Goal: Task Accomplishment & Management: Manage account settings

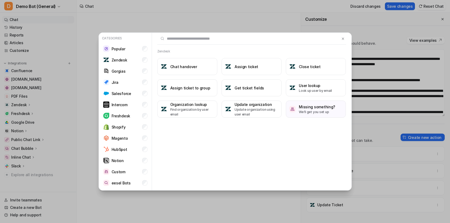
click at [340, 40] on button at bounding box center [343, 38] width 6 height 6
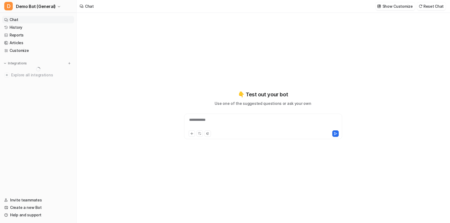
type textarea "**********"
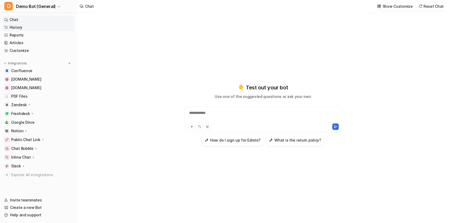
click at [30, 28] on link "History" at bounding box center [38, 27] width 72 height 7
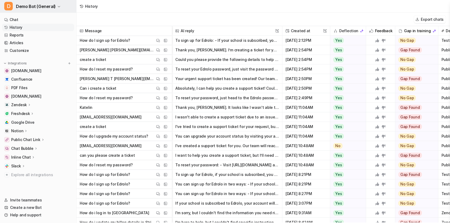
click at [36, 8] on span "Demo Bot (General)" at bounding box center [36, 6] width 40 height 7
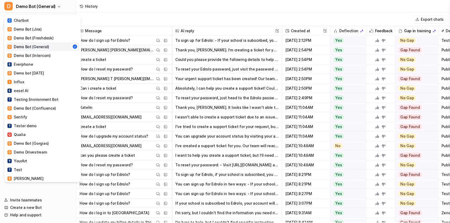
click at [123, 17] on div "D Demo Bot (General) C Chatbot D Demo Bot (Jira) D Demo Bot (Freshdesk) D Demo …" at bounding box center [225, 111] width 450 height 223
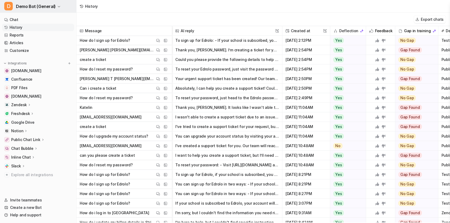
click at [18, 7] on span "Demo Bot (General)" at bounding box center [36, 6] width 40 height 7
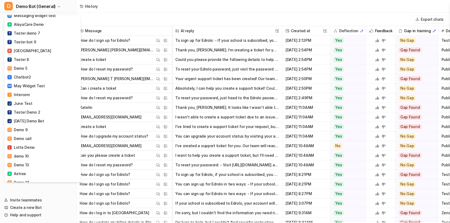
scroll to position [576, 0]
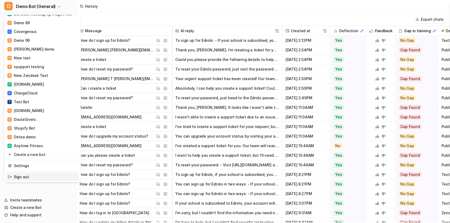
click at [36, 174] on link "Sign out" at bounding box center [42, 176] width 73 height 9
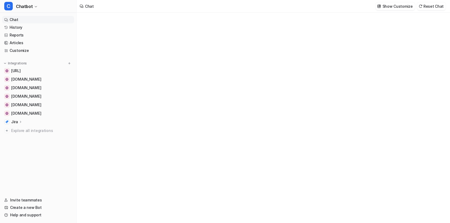
type textarea "**********"
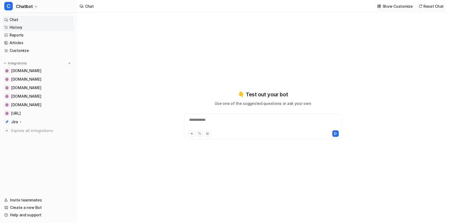
click at [18, 28] on link "History" at bounding box center [38, 27] width 72 height 7
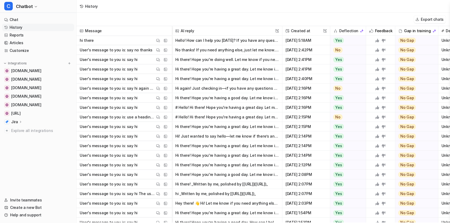
click at [139, 41] on span "hi there View Thread View Sources" at bounding box center [124, 41] width 91 height 10
click at [159, 41] on img at bounding box center [158, 41] width 4 height 4
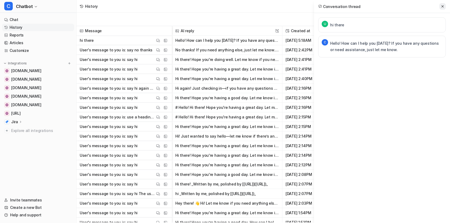
click at [442, 7] on icon at bounding box center [443, 7] width 4 height 4
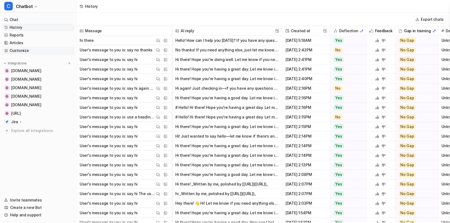
click at [29, 49] on link "Customize" at bounding box center [38, 50] width 72 height 7
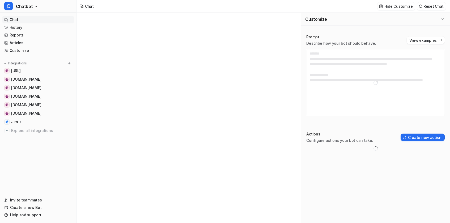
type textarea "**********"
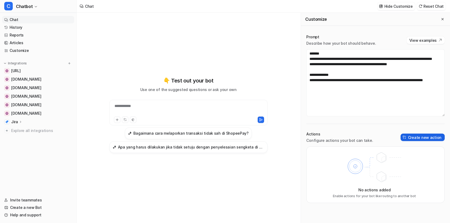
click at [422, 136] on button "Create new action" at bounding box center [423, 136] width 44 height 7
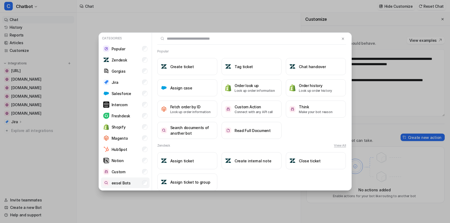
click at [133, 184] on li "eesel Bots" at bounding box center [125, 182] width 49 height 11
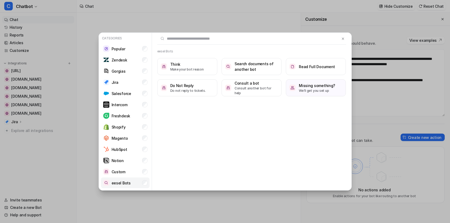
click at [132, 183] on li "eesel Bots" at bounding box center [125, 182] width 49 height 11
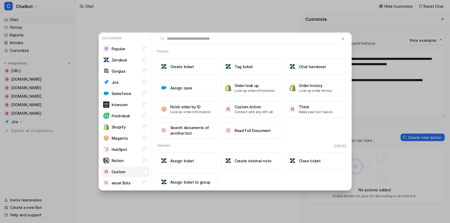
click at [122, 169] on p "Custom" at bounding box center [119, 172] width 14 height 6
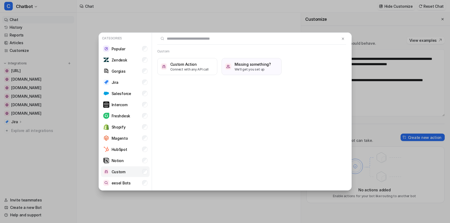
click at [122, 169] on p "Custom" at bounding box center [119, 172] width 14 height 6
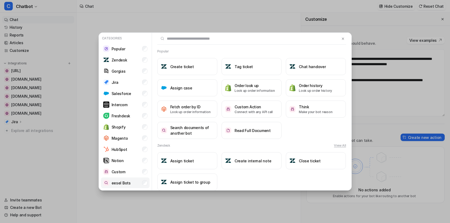
click at [122, 183] on p "eesel Bots" at bounding box center [121, 183] width 19 height 6
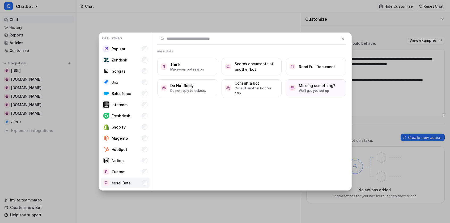
click at [125, 183] on p "eesel Bots" at bounding box center [121, 183] width 19 height 6
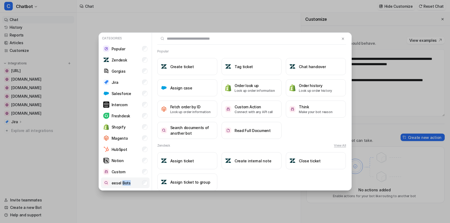
click at [125, 183] on p "eesel Bots" at bounding box center [121, 183] width 19 height 6
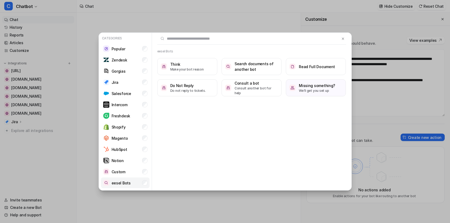
click at [133, 187] on li "eesel Bots" at bounding box center [125, 182] width 49 height 11
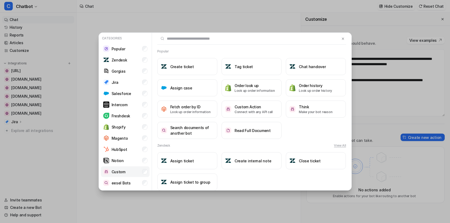
click at [133, 172] on li "Custom" at bounding box center [125, 171] width 49 height 11
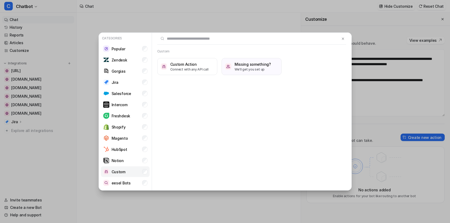
click at [133, 172] on li "Custom" at bounding box center [125, 171] width 49 height 11
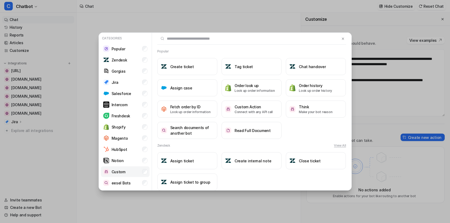
click at [133, 176] on li "Custom" at bounding box center [125, 171] width 49 height 11
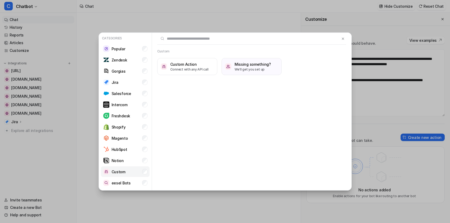
click at [132, 169] on li "Custom" at bounding box center [125, 171] width 49 height 11
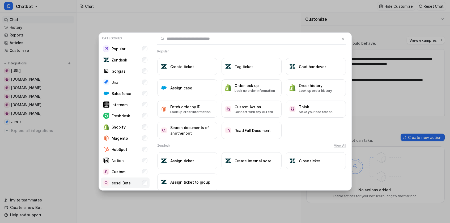
click at [135, 186] on li "eesel Bots" at bounding box center [125, 182] width 49 height 11
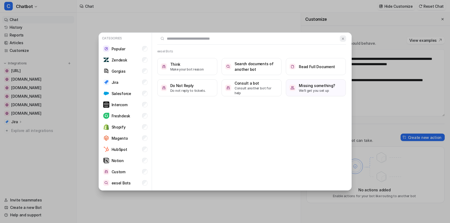
click at [341, 40] on button at bounding box center [343, 38] width 6 height 6
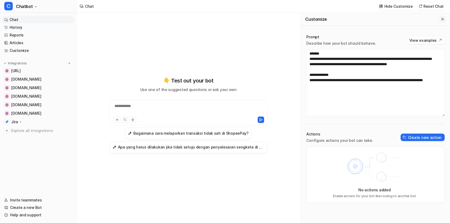
click at [441, 19] on icon "Close flyout" at bounding box center [443, 19] width 4 height 4
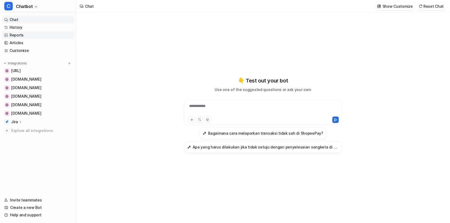
click at [26, 36] on link "Reports" at bounding box center [38, 34] width 72 height 7
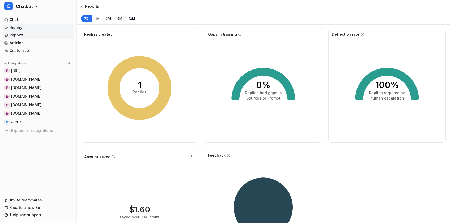
click at [26, 29] on link "History" at bounding box center [38, 27] width 72 height 7
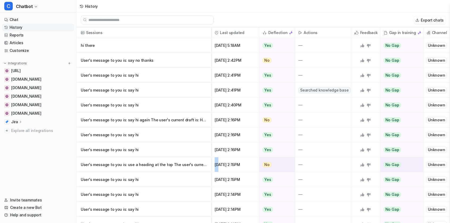
drag, startPoint x: 210, startPoint y: 160, endPoint x: 186, endPoint y: 157, distance: 23.8
click at [0, 0] on div "User's message to you is: use a heading at the top The user's current draft is:…" at bounding box center [0, 0] width 0 height 0
click at [235, 24] on div "Export chats" at bounding box center [264, 20] width 374 height 15
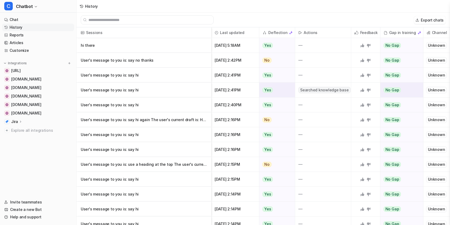
click at [438, 90] on div "Unknown" at bounding box center [436, 90] width 21 height 6
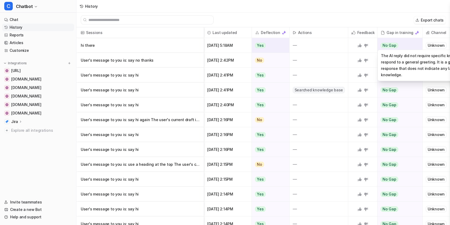
click at [396, 48] on span "No Gap" at bounding box center [390, 45] width 18 height 5
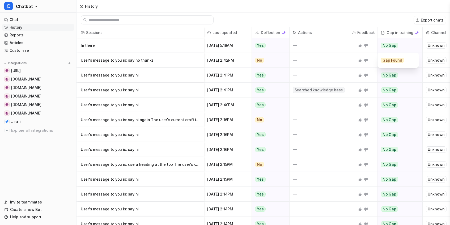
click at [354, 9] on div "History" at bounding box center [264, 6] width 374 height 13
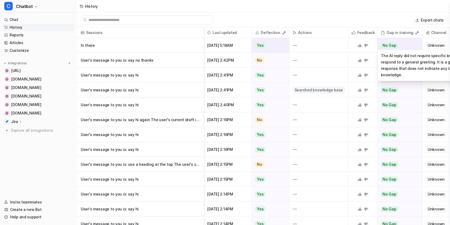
click at [391, 50] on div "The AI reply did not require specific knowledge to respond to a general greetin…" at bounding box center [429, 65] width 102 height 31
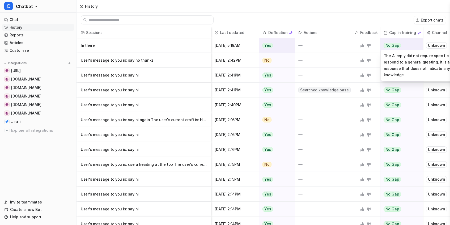
click at [392, 43] on span "No Gap" at bounding box center [393, 45] width 18 height 5
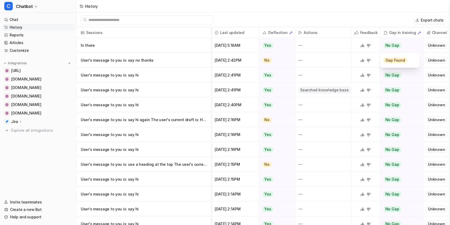
click at [373, 14] on div "Export chats" at bounding box center [264, 20] width 374 height 15
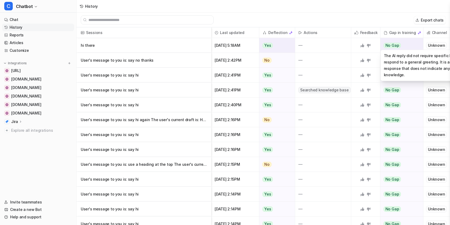
click at [393, 45] on span "No Gap" at bounding box center [393, 45] width 18 height 5
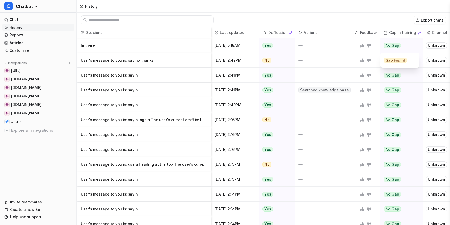
click at [386, 12] on div "History" at bounding box center [264, 6] width 374 height 13
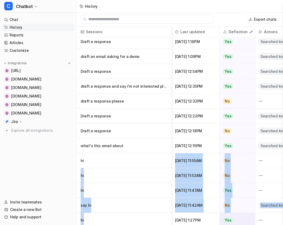
scroll to position [1119, 0]
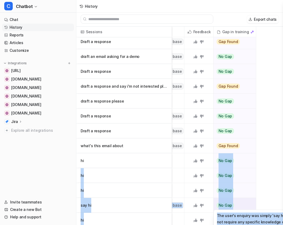
drag, startPoint x: 90, startPoint y: 224, endPoint x: 218, endPoint y: 210, distance: 128.6
click at [210, 216] on div "Sessions Last updated Deflection Actions Feedback Gap in training No Gap The AI…" at bounding box center [180, 126] width 207 height 198
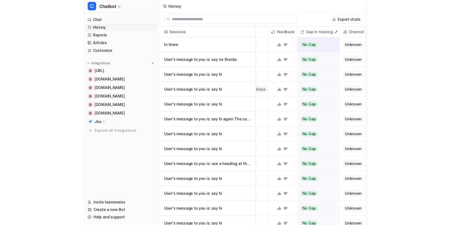
scroll to position [0, 0]
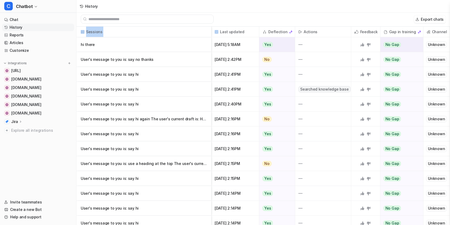
drag, startPoint x: 211, startPoint y: 33, endPoint x: 189, endPoint y: 33, distance: 22.1
click at [0, 0] on div "Sessions Last updated Deflection Actions Feedback Gap in training Channel" at bounding box center [0, 0] width 0 height 0
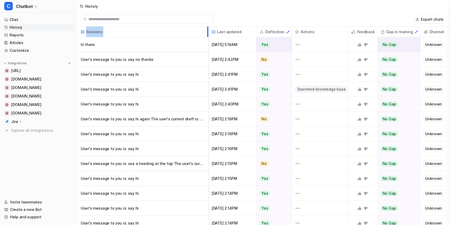
click at [207, 35] on div at bounding box center [207, 32] width 3 height 10
click at [245, 16] on div "Export chats" at bounding box center [264, 19] width 374 height 15
click at [255, 31] on div "Last updated" at bounding box center [233, 32] width 48 height 11
click at [196, 60] on p "User's message to you is: say no thanks" at bounding box center [142, 59] width 123 height 15
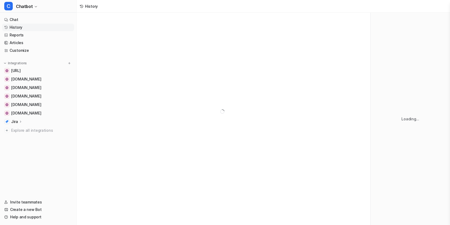
click at [137, 57] on div at bounding box center [224, 111] width 294 height 197
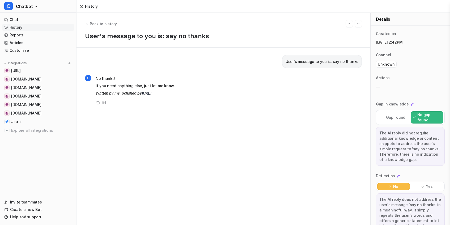
click at [102, 37] on p "User's message to you is: say no thanks" at bounding box center [223, 35] width 277 height 7
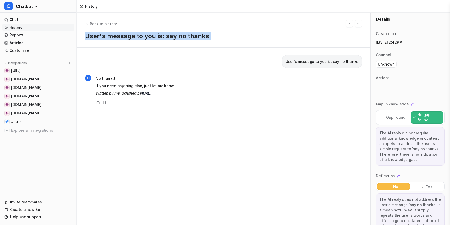
click at [102, 37] on p "User's message to you is: say no thanks" at bounding box center [223, 35] width 277 height 7
click at [256, 34] on p "User's message to you is: say no thanks" at bounding box center [223, 35] width 277 height 7
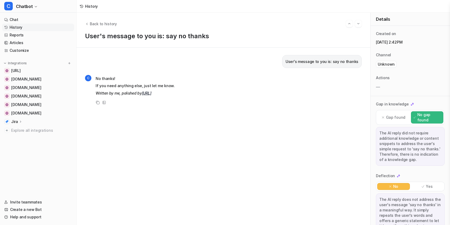
click at [340, 27] on div "Back to history" at bounding box center [223, 23] width 277 height 7
click at [361, 24] on button "Go to next session" at bounding box center [358, 23] width 7 height 7
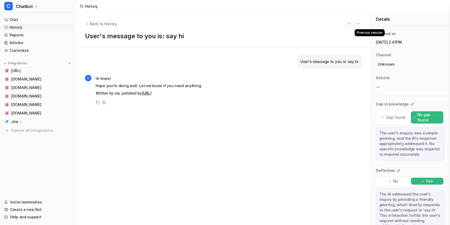
click at [350, 24] on img "Go to previous session" at bounding box center [350, 23] width 4 height 5
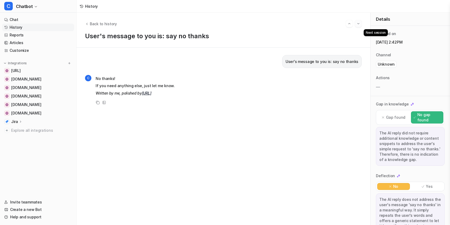
click at [358, 25] on img "Go to next session" at bounding box center [359, 23] width 4 height 5
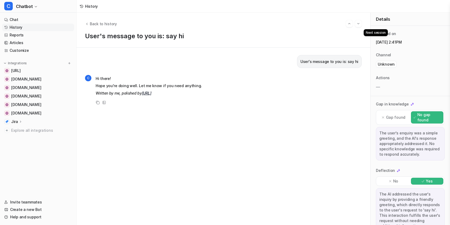
click at [358, 25] on img "Go to next session" at bounding box center [359, 23] width 4 height 5
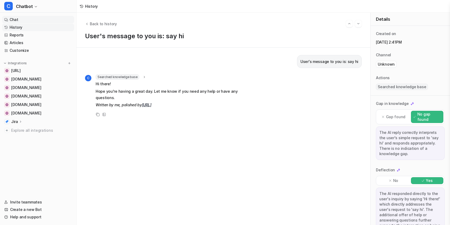
click at [29, 19] on link "Chat" at bounding box center [38, 19] width 72 height 7
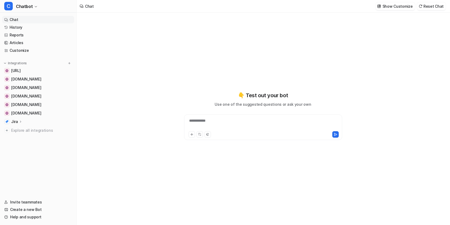
type textarea "**********"
click at [224, 122] on div "**********" at bounding box center [262, 124] width 155 height 12
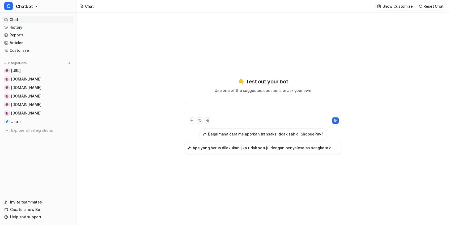
click at [276, 136] on h3 "Bagaimana cara melaporkan transaksi tidak sah di ShopeePay?" at bounding box center [265, 134] width 115 height 6
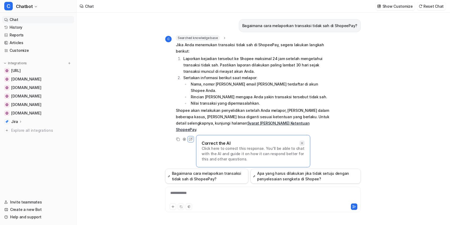
click at [301, 141] on icon at bounding box center [302, 143] width 4 height 4
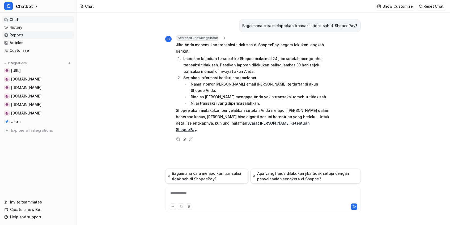
click at [25, 37] on link "Reports" at bounding box center [38, 34] width 72 height 7
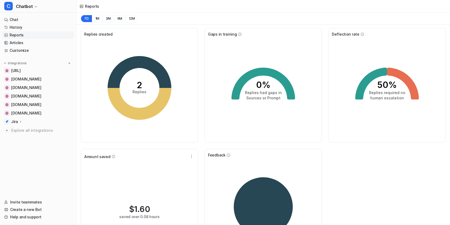
click at [28, 33] on link "Reports" at bounding box center [38, 34] width 72 height 7
click at [28, 29] on link "History" at bounding box center [38, 27] width 72 height 7
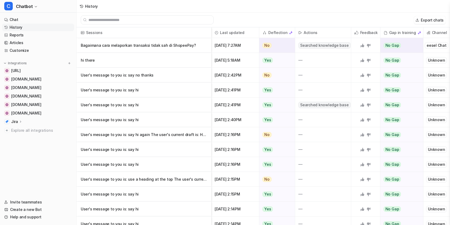
click at [176, 44] on p "Bagaimana cara melaporkan transaksi tidak sah di ShopeePay?" at bounding box center [144, 45] width 126 height 15
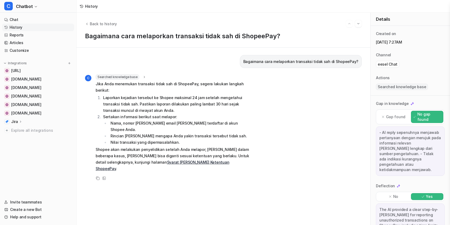
click at [285, 61] on p "Bagaimana cara melaporkan transaksi tidak sah di ShopeePay?" at bounding box center [300, 61] width 115 height 6
click at [308, 83] on div "C Searched knowledge base search_queries : [ "cara melaporkan transaksi tidak s…" at bounding box center [223, 127] width 277 height 107
click at [164, 36] on p "Bagaimana cara melaporkan transaksi tidak sah di ShopeePay?" at bounding box center [223, 35] width 277 height 7
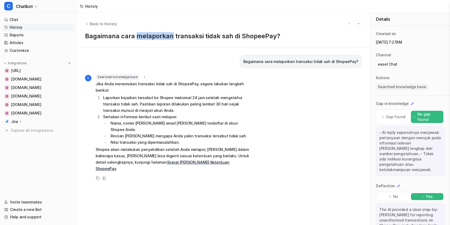
click at [164, 36] on p "Bagaimana cara melaporkan transaksi tidak sah di ShopeePay?" at bounding box center [223, 35] width 277 height 7
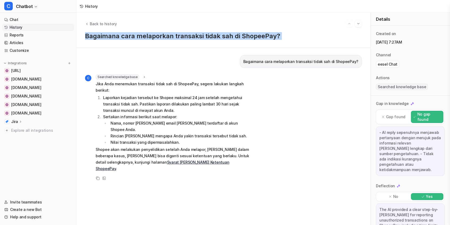
click at [164, 36] on p "Bagaimana cara melaporkan transaksi tidak sah di ShopeePay?" at bounding box center [223, 35] width 277 height 7
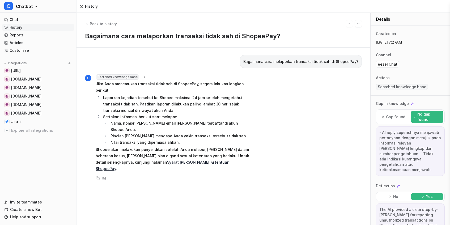
click at [333, 36] on p "Bagaimana cara melaporkan transaksi tidak sah di ShopeePay?" at bounding box center [223, 35] width 277 height 7
click at [399, 117] on p "Gap found" at bounding box center [395, 116] width 19 height 5
click at [417, 115] on div "No gap found" at bounding box center [427, 117] width 33 height 12
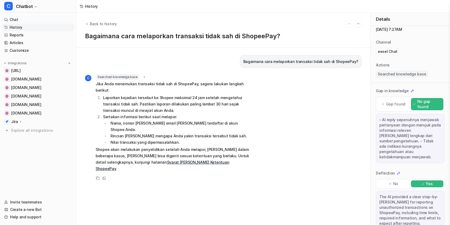
scroll to position [39, 0]
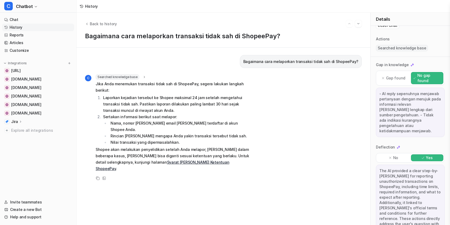
click at [391, 154] on div "No" at bounding box center [393, 157] width 33 height 7
click at [422, 154] on div "Yes" at bounding box center [427, 157] width 33 height 7
click at [399, 153] on div "No Yes" at bounding box center [410, 158] width 69 height 10
click at [399, 154] on div "No" at bounding box center [393, 157] width 33 height 7
click at [95, 17] on div "Back to history Bagaimana cara melaporkan transaksi tidak sah di ShopeePay?" at bounding box center [224, 30] width 294 height 35
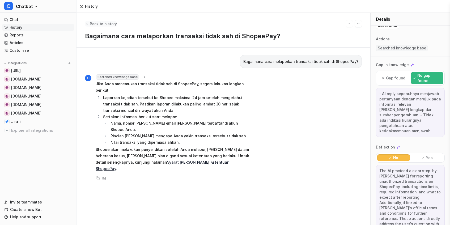
click at [100, 26] on span "Back to history" at bounding box center [103, 24] width 27 height 6
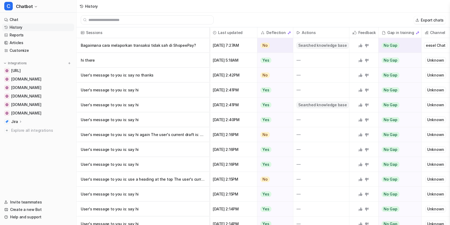
click at [127, 39] on p "Bagaimana cara melaporkan transaksi tidak sah di ShopeePay?" at bounding box center [143, 45] width 124 height 15
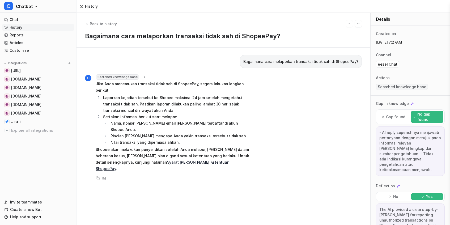
scroll to position [39, 0]
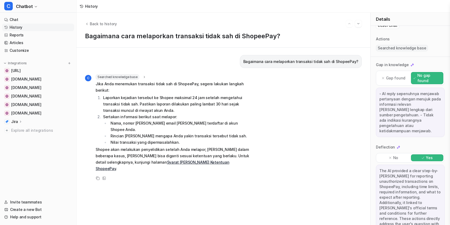
click at [397, 155] on p "No" at bounding box center [395, 157] width 5 height 5
click at [428, 155] on p "Yes" at bounding box center [429, 157] width 7 height 5
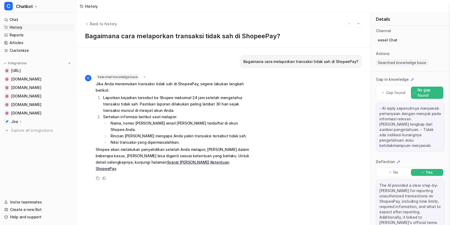
scroll to position [0, 0]
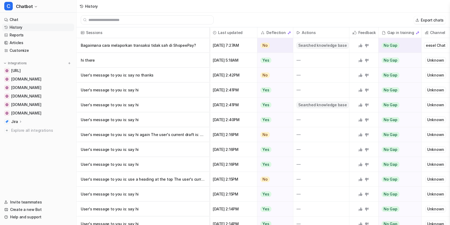
click at [116, 44] on p "Bagaimana cara melaporkan transaksi tidak sah di ShopeePay?" at bounding box center [143, 45] width 124 height 15
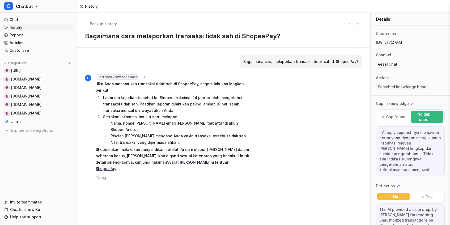
click at [95, 32] on div "Back to history Bagaimana cara melaporkan transaksi tidak sah di ShopeePay?" at bounding box center [224, 30] width 294 height 35
click at [303, 80] on div "C Searched knowledge base search_queries : [ "cara melaporkan transaksi tidak s…" at bounding box center [223, 127] width 277 height 107
click at [382, 115] on icon at bounding box center [383, 117] width 4 height 4
click at [421, 113] on p "No gap found" at bounding box center [429, 117] width 24 height 11
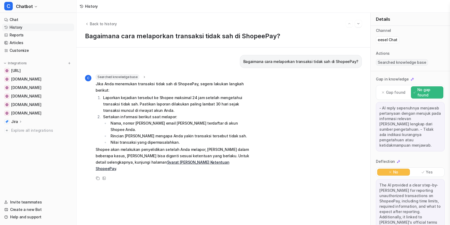
scroll to position [39, 0]
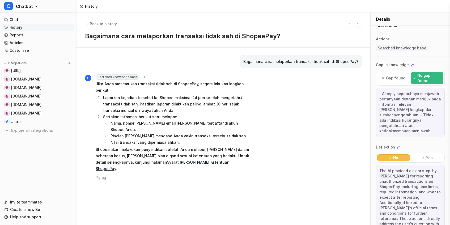
click at [424, 154] on div "Yes" at bounding box center [427, 157] width 33 height 7
click at [391, 156] on icon at bounding box center [390, 158] width 4 height 4
click at [431, 155] on p "Yes" at bounding box center [429, 157] width 7 height 5
click at [399, 78] on p "Gap found" at bounding box center [395, 77] width 19 height 5
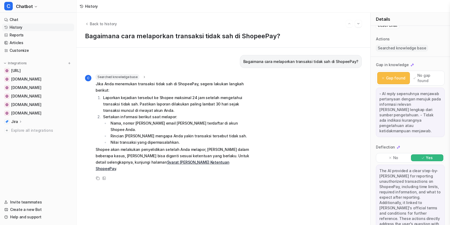
click at [426, 73] on p "No gap found" at bounding box center [429, 78] width 24 height 11
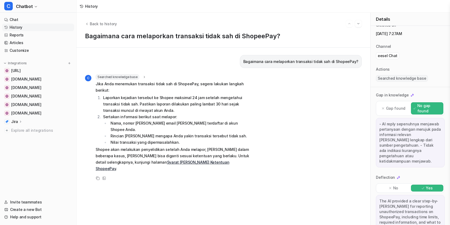
scroll to position [0, 0]
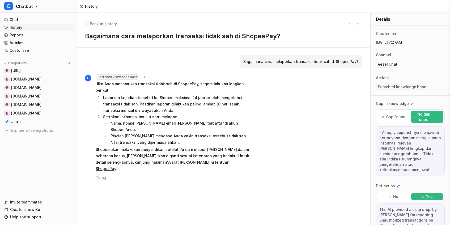
click at [94, 25] on span "Back to history" at bounding box center [103, 24] width 27 height 6
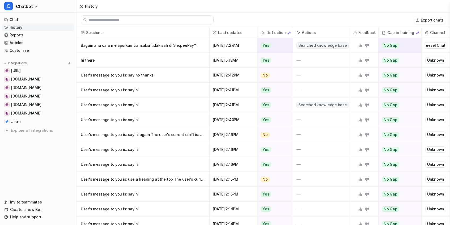
click at [161, 43] on p "Bagaimana cara melaporkan transaksi tidak sah di ShopeePay?" at bounding box center [143, 45] width 124 height 15
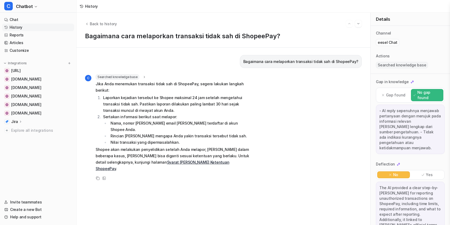
scroll to position [39, 0]
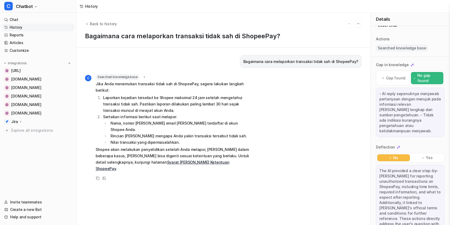
click at [112, 26] on div "Back to history" at bounding box center [223, 23] width 277 height 7
click at [108, 18] on div "Back to history Bagaimana cara melaporkan transaksi tidak sah di ShopeePay?" at bounding box center [224, 30] width 294 height 35
click at [110, 26] on span "Back to history" at bounding box center [103, 24] width 27 height 6
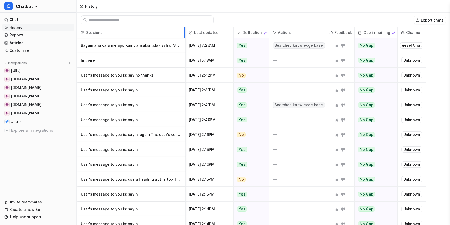
click at [185, 37] on div at bounding box center [184, 32] width 3 height 10
click at [426, 35] on div "Channel" at bounding box center [412, 32] width 28 height 11
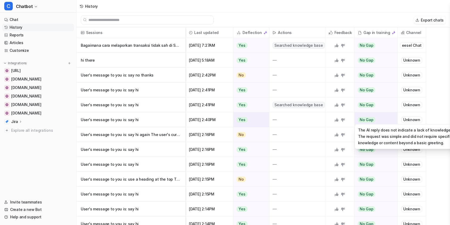
click at [364, 121] on span "No Gap" at bounding box center [367, 119] width 18 height 5
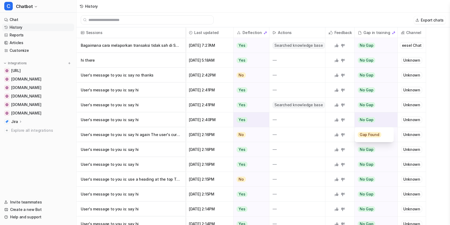
click at [365, 136] on span "Gap Found" at bounding box center [369, 134] width 23 height 5
click at [330, 116] on div at bounding box center [340, 119] width 25 height 15
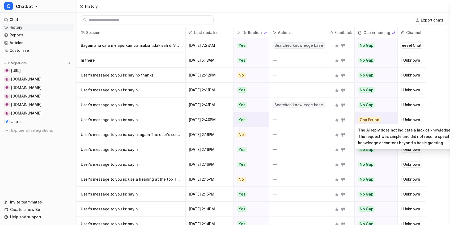
click at [379, 121] on span "Gap Found" at bounding box center [369, 119] width 23 height 5
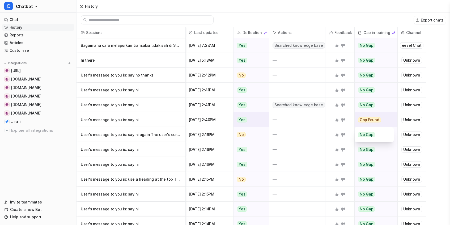
click at [370, 136] on span "No Gap" at bounding box center [367, 134] width 18 height 5
click at [328, 125] on div at bounding box center [340, 119] width 25 height 15
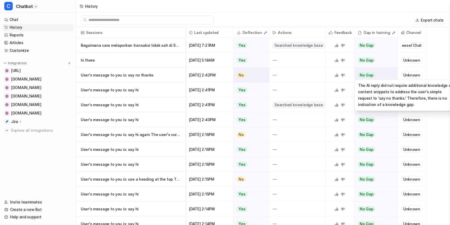
click at [361, 73] on span "No Gap" at bounding box center [367, 75] width 18 height 5
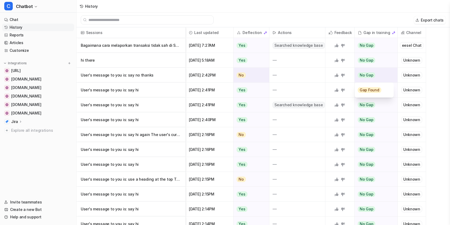
click at [366, 93] on span "Gap Found" at bounding box center [369, 89] width 23 height 5
click at [336, 78] on div at bounding box center [340, 75] width 25 height 15
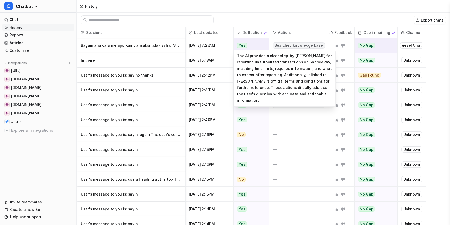
click at [251, 46] on div "Yes" at bounding box center [250, 45] width 33 height 15
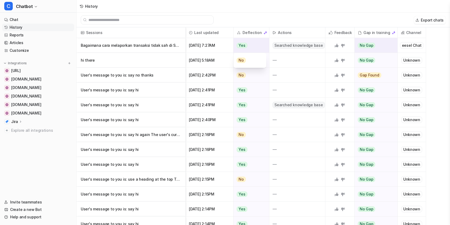
click at [248, 60] on div "No" at bounding box center [250, 60] width 26 height 15
click at [261, 48] on div "No" at bounding box center [250, 45] width 33 height 15
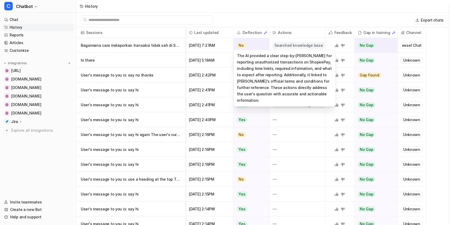
click at [248, 51] on div "The AI provided a clear step-by-step guide for reporting unauthorized transacti…" at bounding box center [285, 78] width 102 height 57
click at [243, 48] on span "No" at bounding box center [241, 45] width 9 height 5
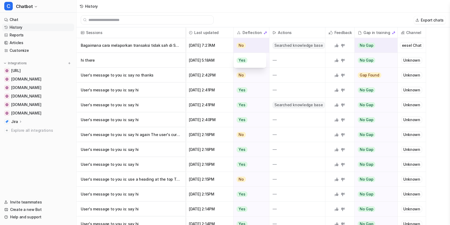
click at [241, 46] on span "No" at bounding box center [241, 45] width 9 height 5
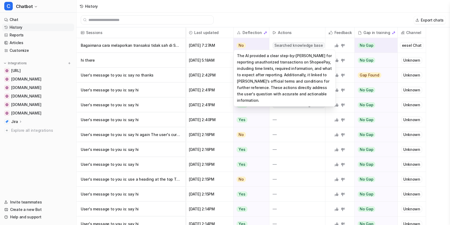
click at [245, 49] on div "No" at bounding box center [250, 45] width 33 height 15
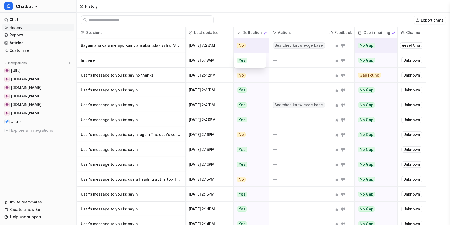
click at [242, 60] on span "Yes" at bounding box center [242, 60] width 10 height 5
click at [316, 72] on div at bounding box center [297, 75] width 56 height 15
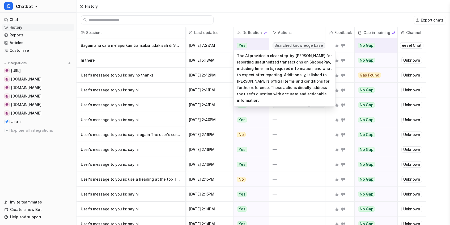
click at [248, 44] on div "Yes" at bounding box center [250, 45] width 33 height 15
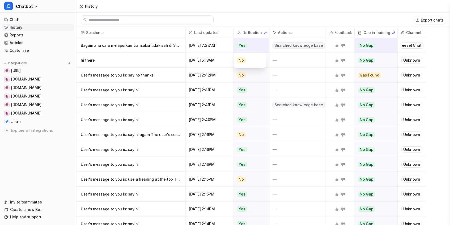
click at [243, 62] on span "No" at bounding box center [241, 60] width 9 height 5
click at [148, 45] on p "Bagaimana cara melaporkan transaksi tidak sah di ShopeePay?" at bounding box center [131, 45] width 100 height 15
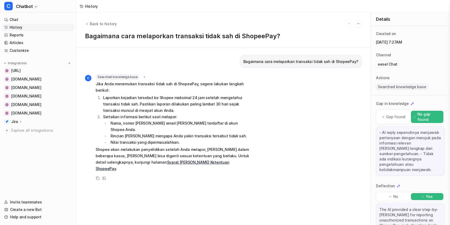
click at [393, 115] on p "Gap found" at bounding box center [395, 116] width 19 height 5
click at [430, 116] on p "No gap found" at bounding box center [429, 117] width 24 height 11
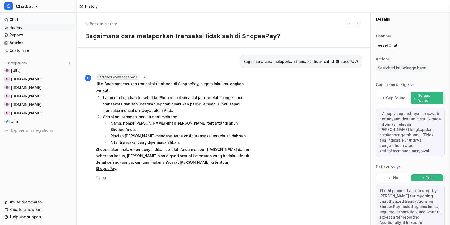
scroll to position [39, 0]
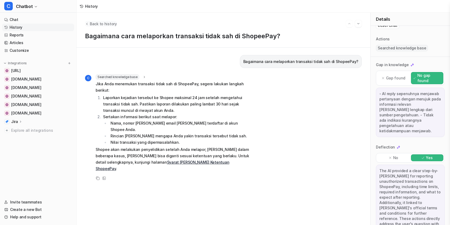
click at [95, 22] on span "Back to history" at bounding box center [103, 24] width 27 height 6
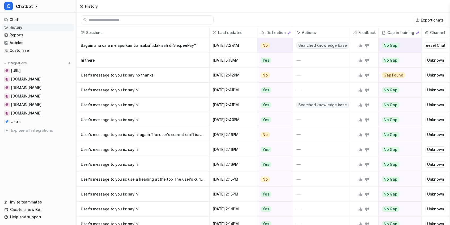
click at [175, 51] on p "Bagaimana cara melaporkan transaksi tidak sah di ShopeePay?" at bounding box center [143, 45] width 124 height 15
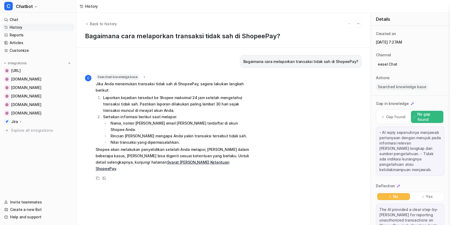
click at [85, 6] on div "History" at bounding box center [91, 6] width 13 height 6
click at [105, 22] on span "Back to history" at bounding box center [103, 24] width 27 height 6
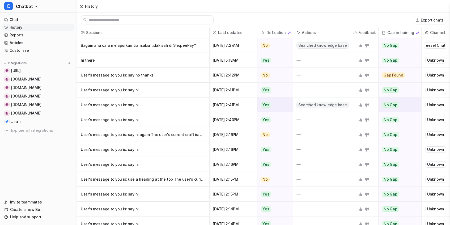
click at [124, 105] on p "User's message to you is: say hi" at bounding box center [143, 105] width 124 height 15
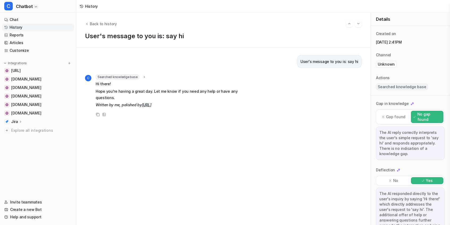
click at [115, 77] on span "Searched knowledge base" at bounding box center [118, 76] width 44 height 5
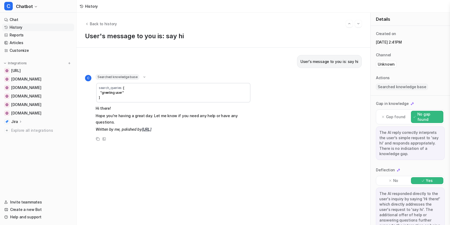
click at [138, 77] on span "Searched knowledge base" at bounding box center [118, 76] width 44 height 5
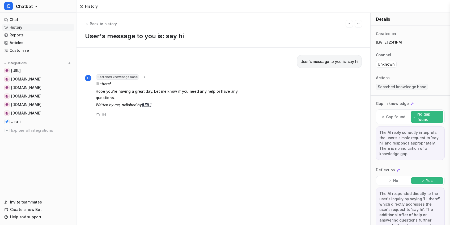
click at [140, 76] on div "Searched knowledge base" at bounding box center [121, 76] width 51 height 5
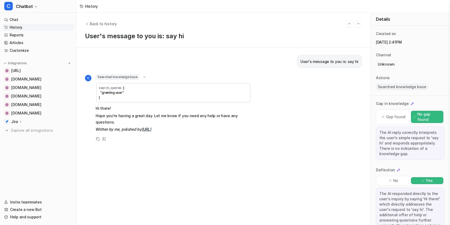
click at [144, 77] on icon at bounding box center [144, 77] width 2 height 1
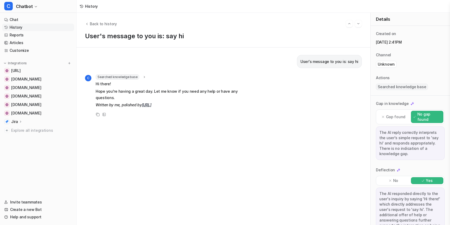
click at [109, 87] on p "Hi there!" at bounding box center [173, 84] width 155 height 6
click at [20, 21] on link "Chat" at bounding box center [38, 19] width 72 height 7
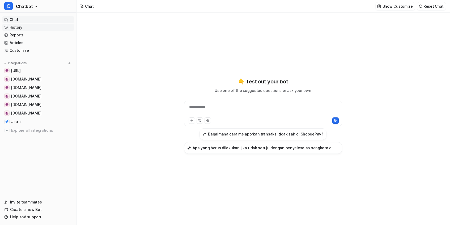
click at [28, 27] on link "History" at bounding box center [38, 27] width 72 height 7
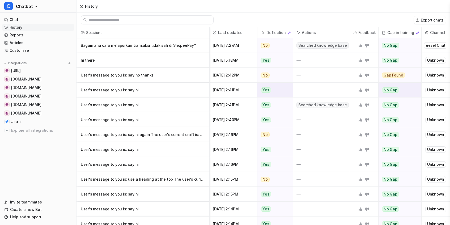
click at [135, 88] on p "User's message to you is: say hi" at bounding box center [143, 90] width 124 height 15
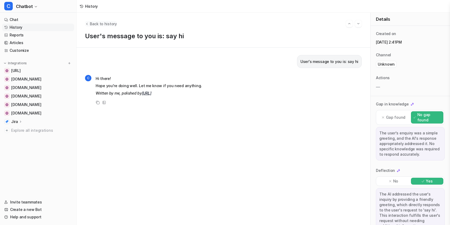
click at [96, 24] on span "Back to history" at bounding box center [103, 24] width 27 height 6
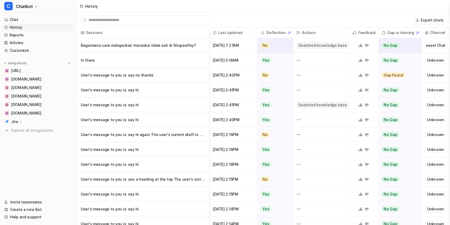
click at [144, 45] on p "Bagaimana cara melaporkan transaksi tidak sah di ShopeePay?" at bounding box center [143, 45] width 124 height 15
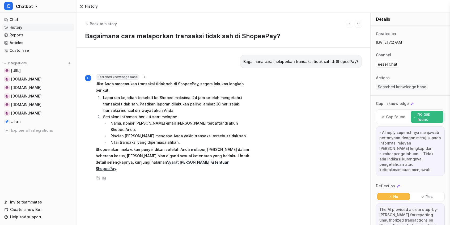
click at [120, 81] on p "Jika Anda menemukan transaksi tidak sah di ShopeePay, segera lakukan langkah be…" at bounding box center [173, 87] width 155 height 13
click at [305, 61] on p "Bagaimana cara melaporkan transaksi tidak sah di ShopeePay?" at bounding box center [300, 61] width 115 height 6
click at [430, 194] on p "Yes" at bounding box center [429, 196] width 7 height 5
click at [388, 64] on p "eesel Chat" at bounding box center [388, 64] width 20 height 5
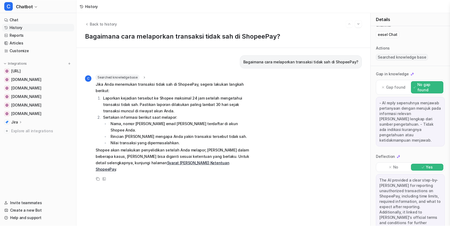
scroll to position [39, 0]
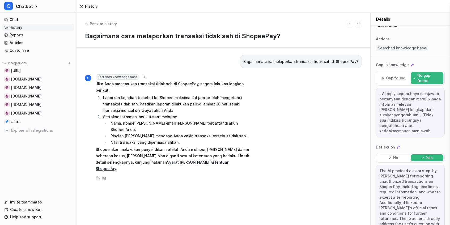
click at [93, 20] on div "Back to history Bagaimana cara melaporkan transaksi tidak sah di ShopeePay?" at bounding box center [224, 30] width 294 height 35
click at [94, 22] on span "Back to history" at bounding box center [103, 24] width 27 height 6
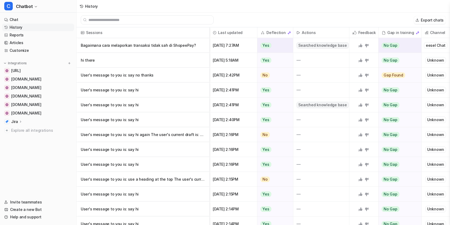
click at [210, 45] on div "Sep 2 2025, 7:27AM" at bounding box center [234, 45] width 48 height 15
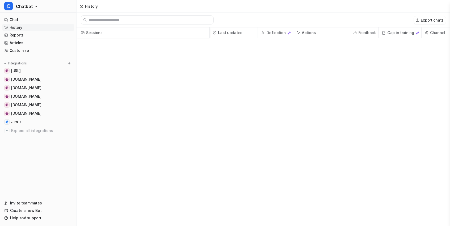
scroll to position [1240, 0]
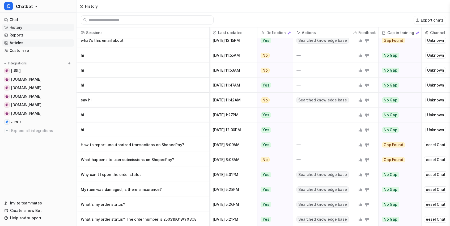
click at [28, 41] on link "Articles" at bounding box center [38, 42] width 72 height 7
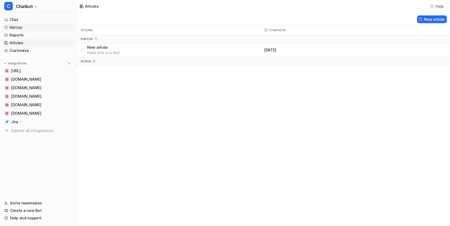
click at [28, 27] on link "History" at bounding box center [38, 27] width 72 height 7
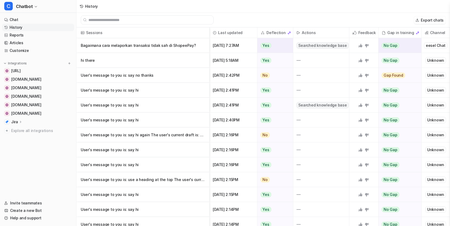
click at [187, 46] on p "Bagaimana cara melaporkan transaksi tidak sah di ShopeePay?" at bounding box center [143, 45] width 124 height 15
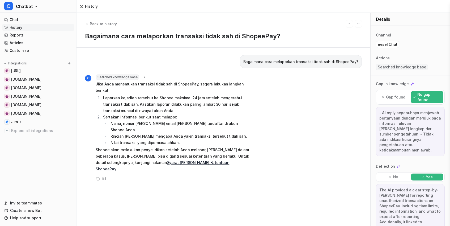
scroll to position [38, 0]
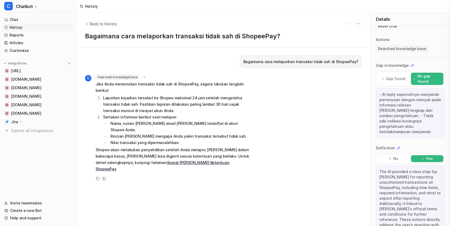
click at [87, 24] on icon "Back to history" at bounding box center [87, 24] width 4 height 4
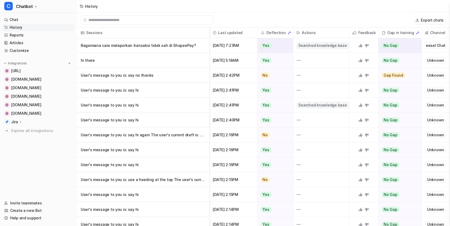
click at [151, 49] on p "Bagaimana cara melaporkan transaksi tidak sah di ShopeePay?" at bounding box center [143, 45] width 124 height 15
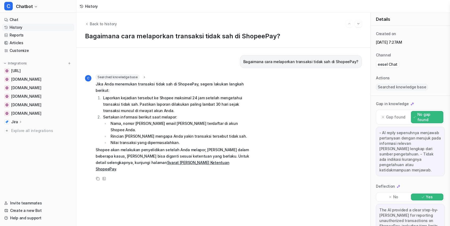
click at [111, 175] on div "Copy View Sources" at bounding box center [168, 178] width 166 height 6
click at [83, 21] on div "Back to history Bagaimana cara melaporkan transaksi tidak sah di ShopeePay?" at bounding box center [224, 30] width 294 height 35
click at [93, 22] on span "Back to history" at bounding box center [103, 24] width 27 height 6
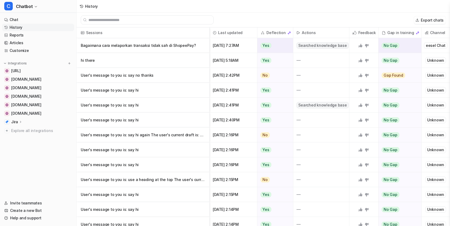
click at [130, 44] on p "Bagaimana cara melaporkan transaksi tidak sah di ShopeePay?" at bounding box center [143, 45] width 124 height 15
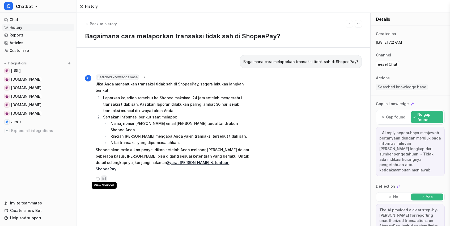
click at [103, 176] on icon at bounding box center [104, 178] width 4 height 4
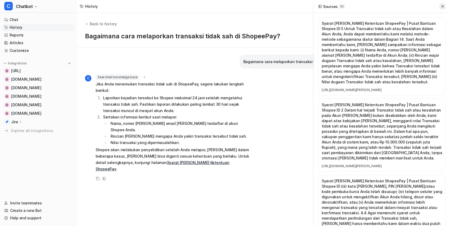
click at [445, 8] on button at bounding box center [442, 6] width 6 height 6
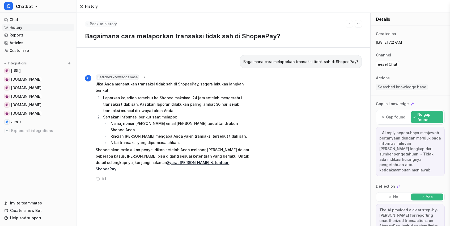
click at [96, 21] on span "Back to history" at bounding box center [103, 24] width 27 height 6
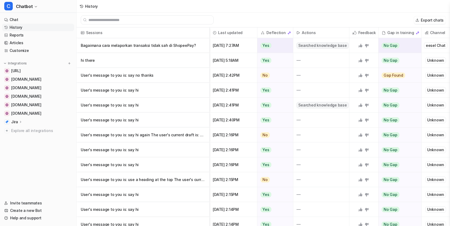
click at [93, 46] on p "Bagaimana cara melaporkan transaksi tidak sah di ShopeePay?" at bounding box center [143, 45] width 124 height 15
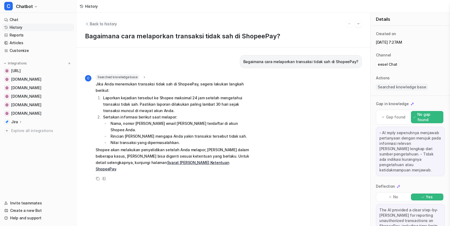
click at [91, 26] on span "Back to history" at bounding box center [103, 24] width 27 height 6
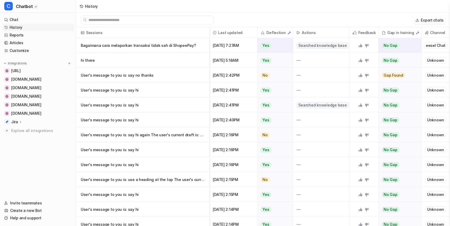
click at [94, 50] on p "Bagaimana cara melaporkan transaksi tidak sah di ShopeePay?" at bounding box center [143, 45] width 124 height 15
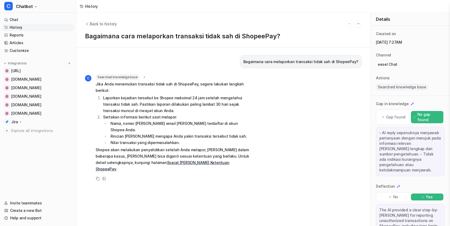
click at [87, 24] on icon "Back to history" at bounding box center [86, 24] width 1 height 2
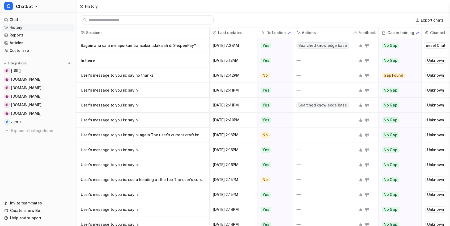
click at [12, 122] on p "Jira" at bounding box center [14, 121] width 7 height 5
click at [26, 129] on p "Overview" at bounding box center [23, 129] width 17 height 5
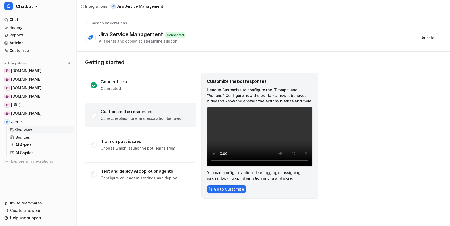
click at [95, 10] on div "Integrations / Jira Service Management" at bounding box center [122, 6] width 90 height 13
click at [96, 6] on div "Integrations" at bounding box center [96, 6] width 22 height 6
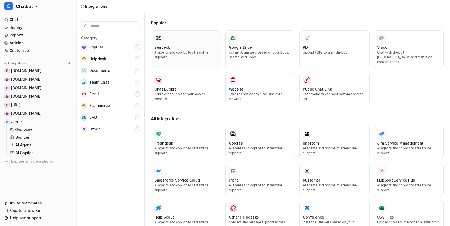
click at [181, 36] on div at bounding box center [185, 38] width 63 height 9
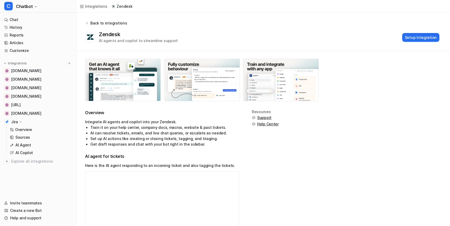
click at [114, 25] on div "Back to integrations" at bounding box center [108, 23] width 38 height 6
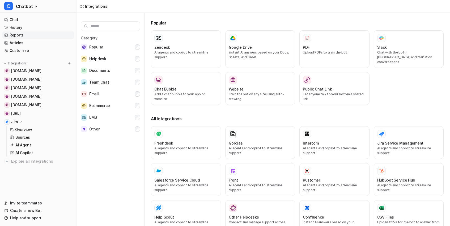
click at [26, 33] on link "Reports" at bounding box center [38, 34] width 72 height 7
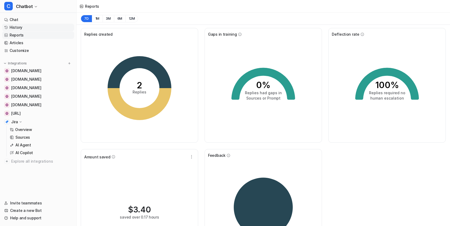
click at [61, 25] on link "History" at bounding box center [38, 27] width 72 height 7
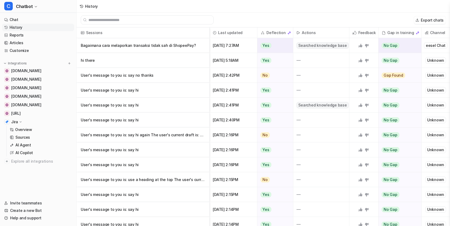
click at [115, 50] on p "Bagaimana cara melaporkan transaksi tidak sah di ShopeePay?" at bounding box center [143, 45] width 124 height 15
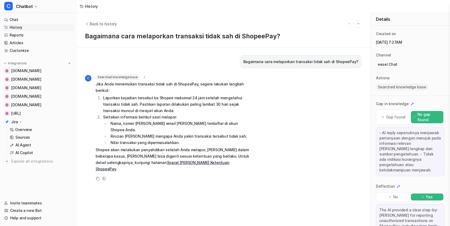
click at [98, 25] on span "Back to history" at bounding box center [103, 24] width 27 height 6
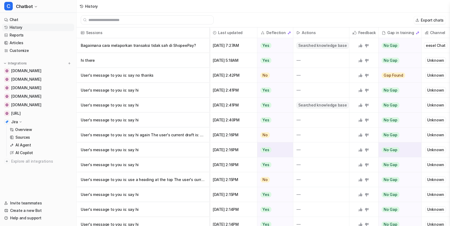
click at [146, 145] on p "User's message to you is: say hi" at bounding box center [143, 149] width 124 height 15
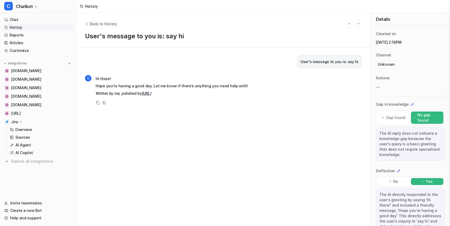
click at [88, 21] on button "Back to history" at bounding box center [101, 24] width 32 height 6
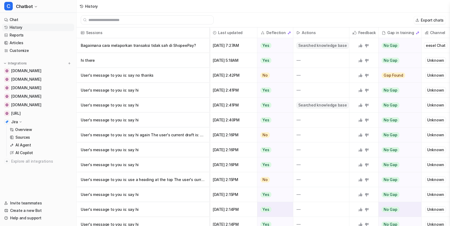
click at [150, 212] on p "User's message to you is: say hi" at bounding box center [143, 209] width 124 height 15
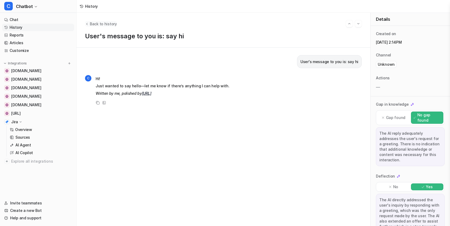
click at [94, 22] on span "Back to history" at bounding box center [103, 24] width 27 height 6
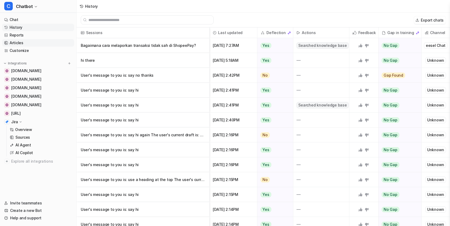
click at [20, 41] on link "Articles" at bounding box center [38, 42] width 72 height 7
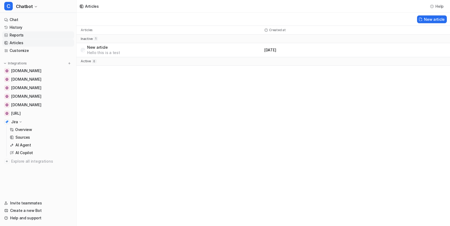
click at [29, 34] on link "Reports" at bounding box center [38, 34] width 72 height 7
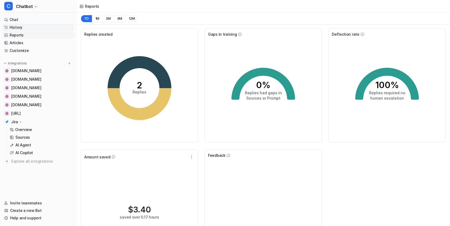
click at [30, 24] on link "History" at bounding box center [38, 27] width 72 height 7
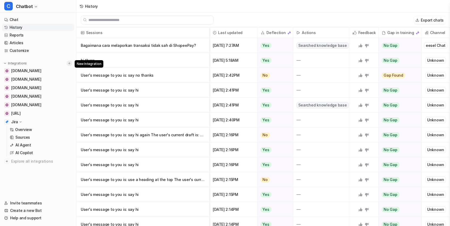
click at [70, 61] on button at bounding box center [69, 63] width 5 height 5
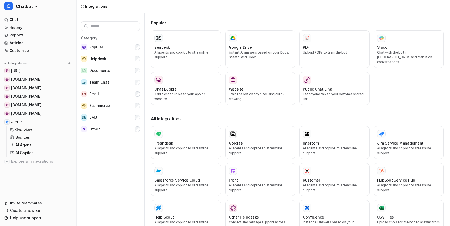
click at [85, 16] on div "Category Popular Helpdesk Documents Team Chat Email Ecommerce LMS Other" at bounding box center [111, 120] width 68 height 215
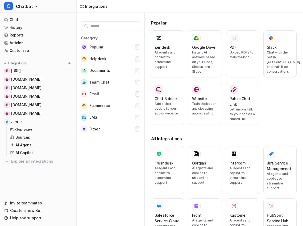
click at [100, 18] on div "Category Popular Helpdesk Documents Team Chat Email Ecommerce LMS Other" at bounding box center [111, 120] width 68 height 215
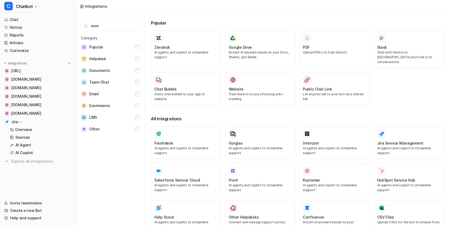
click at [114, 18] on div "Category Popular Helpdesk Documents Team Chat Email Ecommerce LMS Other" at bounding box center [111, 120] width 68 height 215
click at [444, 2] on div "Integrations" at bounding box center [264, 6] width 374 height 13
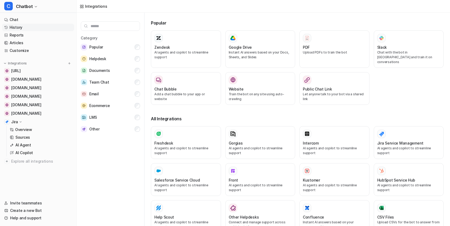
click at [23, 28] on link "History" at bounding box center [38, 27] width 72 height 7
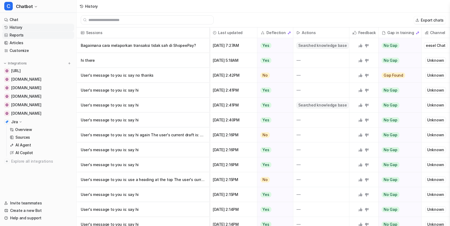
click at [32, 35] on link "Reports" at bounding box center [38, 34] width 72 height 7
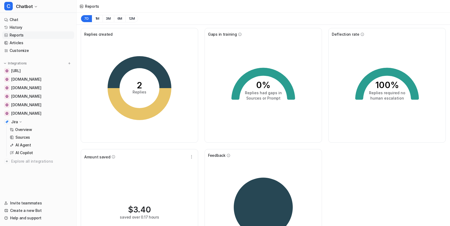
click at [71, 66] on div "Integrations dashboard.eesel.ai shopee.co.id help.shopee.co.id seller.shopee.co…" at bounding box center [38, 113] width 72 height 104
click at [70, 65] on img at bounding box center [69, 63] width 4 height 4
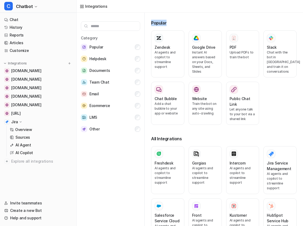
click at [147, 33] on div "Category Popular Helpdesk Documents Team Chat Email Ecommerce LMS Other Popular…" at bounding box center [190, 120] width 226 height 215
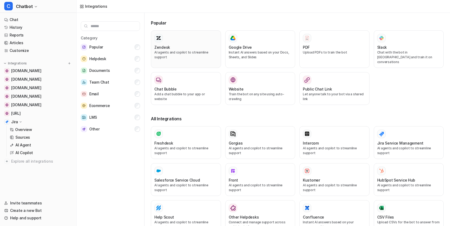
click at [189, 46] on div "Zendesk" at bounding box center [185, 47] width 63 height 6
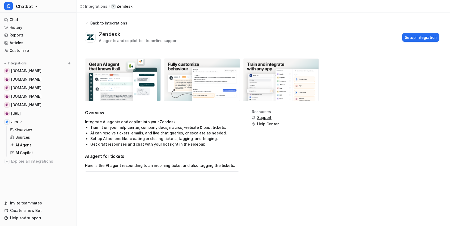
click at [105, 23] on div "Back to integrations" at bounding box center [108, 23] width 38 height 6
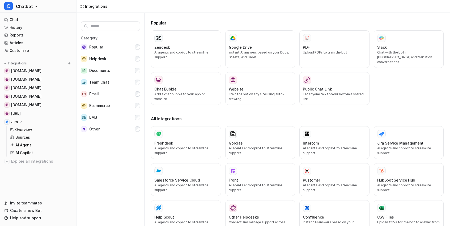
click at [117, 16] on div "Category Popular Helpdesk Documents Team Chat Email Ecommerce LMS Other" at bounding box center [111, 120] width 68 height 215
click at [173, 51] on p "AI agents and copilot to streamline support" at bounding box center [185, 55] width 63 height 10
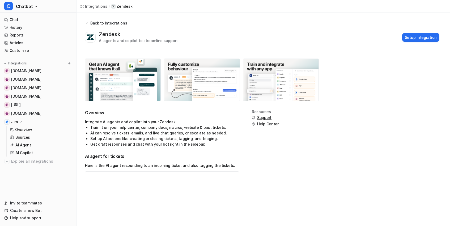
click at [100, 27] on button "Back to integrations" at bounding box center [106, 25] width 42 height 11
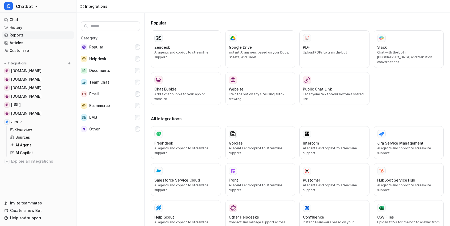
click at [26, 35] on link "Reports" at bounding box center [38, 34] width 72 height 7
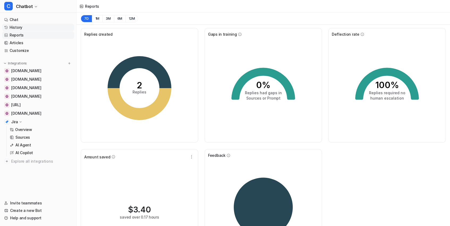
click at [36, 24] on link "History" at bounding box center [38, 27] width 72 height 7
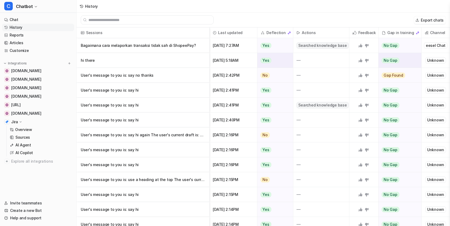
click at [132, 56] on p "hi there" at bounding box center [143, 60] width 124 height 15
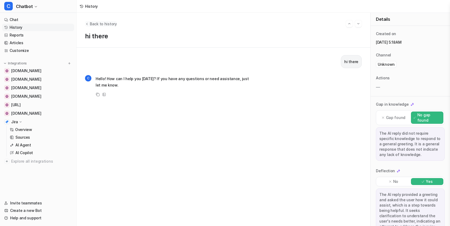
click at [98, 22] on span "Back to history" at bounding box center [103, 24] width 27 height 6
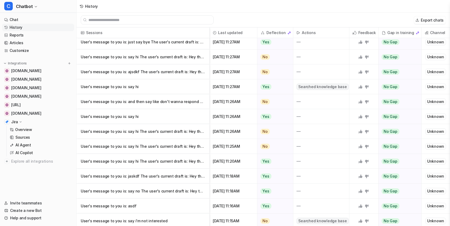
scroll to position [628, 0]
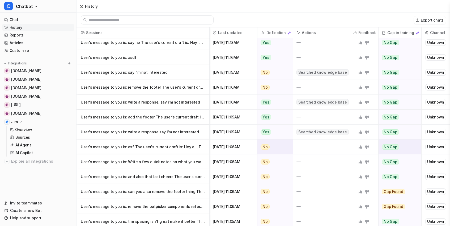
click at [125, 149] on p "User's message to you is: asf The user's current draft is: Hey all, Thanks for" at bounding box center [143, 146] width 124 height 15
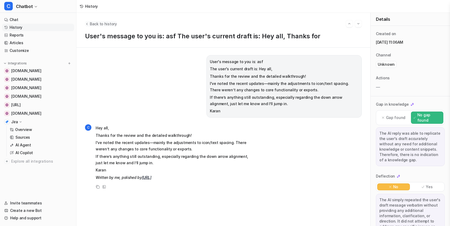
click at [90, 24] on span "Back to history" at bounding box center [103, 24] width 27 height 6
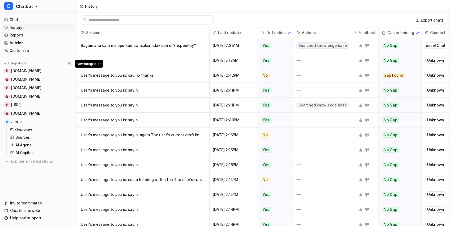
click at [70, 64] on img at bounding box center [69, 63] width 4 height 4
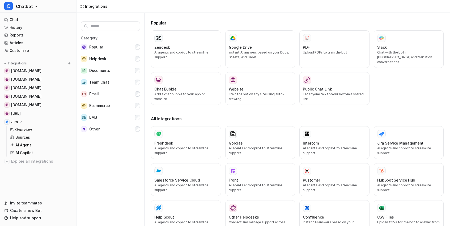
click at [78, 34] on div "Category Popular Helpdesk Documents Team Chat Email Ecommerce LMS Other" at bounding box center [111, 120] width 68 height 215
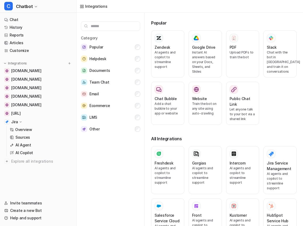
click at [122, 18] on div "Category Popular Helpdesk Documents Team Chat Email Ecommerce LMS Other" at bounding box center [111, 120] width 68 height 215
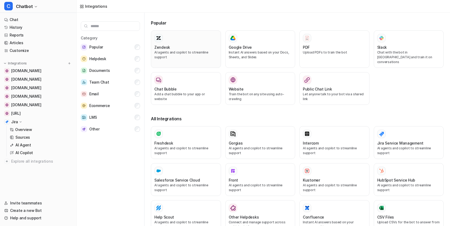
click at [184, 45] on div "Zendesk" at bounding box center [185, 47] width 63 height 6
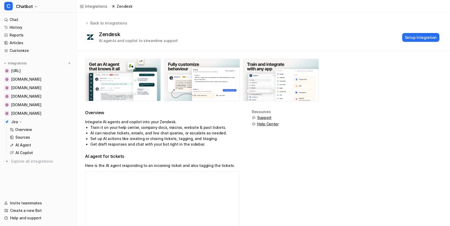
click at [84, 20] on div "Back to integrations Zendesk AI agents and copilot to streamline support Setup …" at bounding box center [264, 31] width 374 height 23
click at [82, 7] on icon at bounding box center [82, 6] width 4 height 4
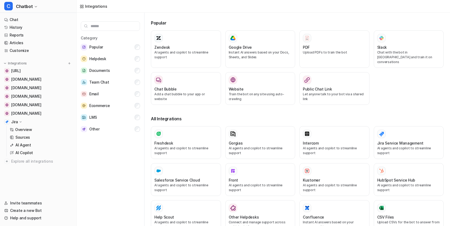
click at [87, 19] on div "Category Popular Helpdesk Documents Team Chat Email Ecommerce LMS Other" at bounding box center [111, 120] width 68 height 215
click at [170, 41] on div at bounding box center [185, 38] width 63 height 9
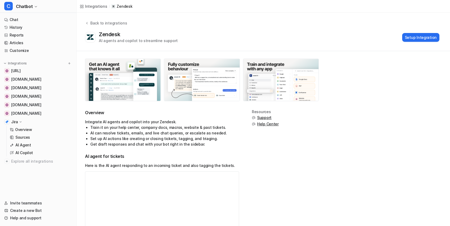
click at [83, 21] on div "Back to integrations Zendesk AI agents and copilot to streamline support Setup …" at bounding box center [264, 31] width 374 height 23
click at [93, 23] on div "Back to integrations" at bounding box center [108, 23] width 38 height 6
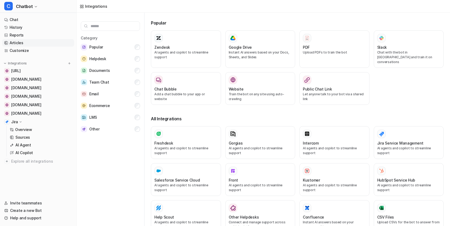
click at [22, 44] on link "Articles" at bounding box center [38, 42] width 72 height 7
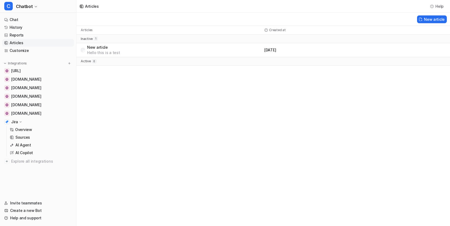
click at [104, 51] on p "Hello this is a test" at bounding box center [103, 52] width 33 height 5
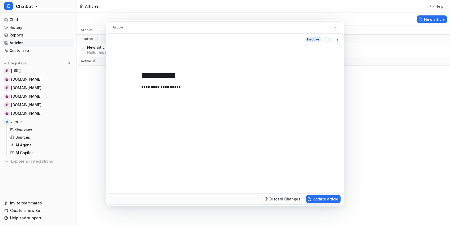
click at [121, 18] on div "**********" at bounding box center [225, 113] width 450 height 226
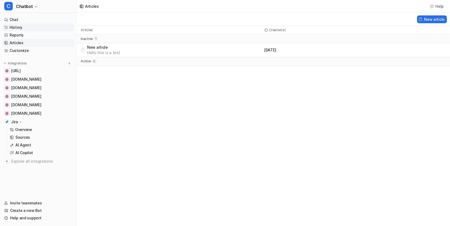
click at [14, 29] on link "History" at bounding box center [38, 27] width 72 height 7
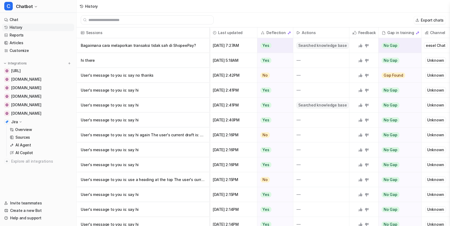
click at [107, 50] on p "Bagaimana cara melaporkan transaksi tidak sah di ShopeePay?" at bounding box center [143, 45] width 124 height 15
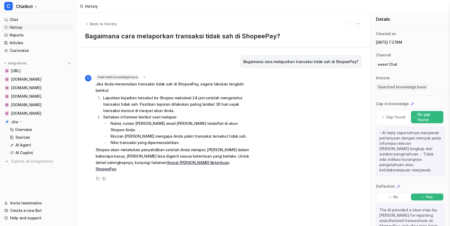
click at [83, 22] on div "Back to history Bagaimana cara melaporkan transaksi tidak sah di ShopeePay?" at bounding box center [224, 30] width 294 height 35
click at [87, 23] on icon "Back to history" at bounding box center [87, 24] width 4 height 4
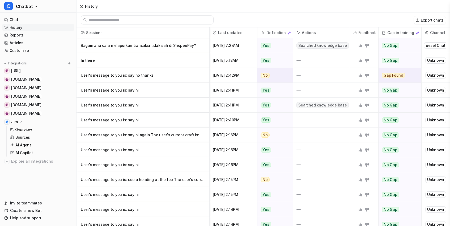
click at [100, 71] on p "User's message to you is: say no thanks" at bounding box center [143, 75] width 124 height 15
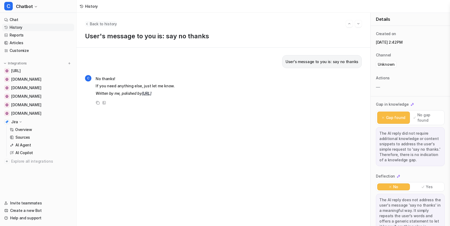
click at [89, 22] on button "Back to history" at bounding box center [101, 24] width 32 height 6
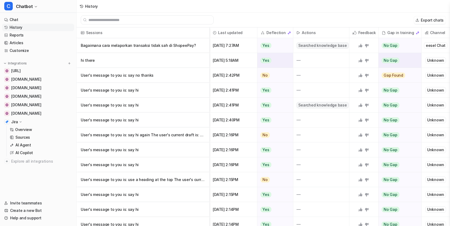
click at [99, 57] on p "hi there" at bounding box center [143, 60] width 124 height 15
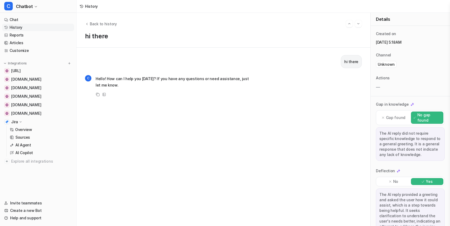
click at [94, 27] on div "Back to history hi there" at bounding box center [224, 30] width 294 height 35
click at [95, 24] on span "Back to history" at bounding box center [103, 24] width 27 height 6
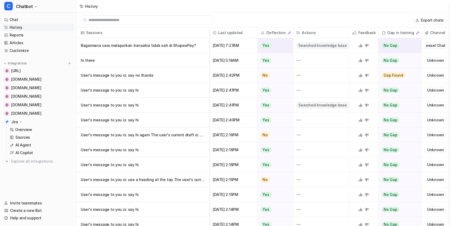
click at [120, 44] on p "Bagaimana cara melaporkan transaksi tidak sah di ShopeePay?" at bounding box center [143, 45] width 124 height 15
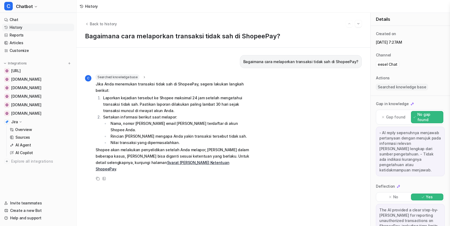
click at [394, 24] on div "Details" at bounding box center [410, 19] width 79 height 13
click at [102, 176] on icon at bounding box center [104, 178] width 4 height 4
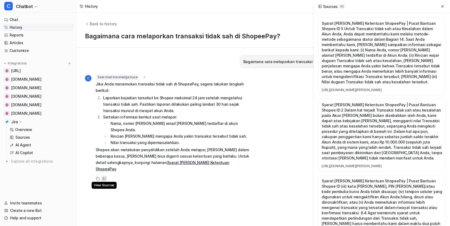
click at [105, 175] on div "View Sources" at bounding box center [104, 178] width 6 height 6
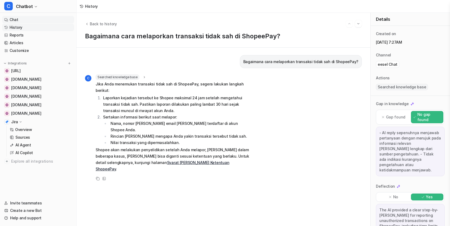
click at [26, 20] on link "Chat" at bounding box center [38, 19] width 72 height 7
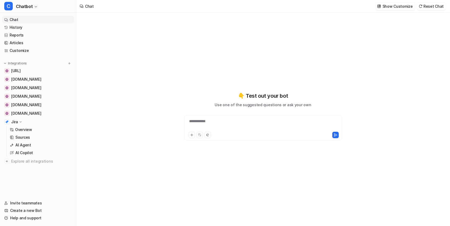
click at [378, 7] on div "Show Customize Reset Chat" at bounding box center [411, 6] width 74 height 12
click at [381, 7] on img at bounding box center [379, 6] width 4 height 4
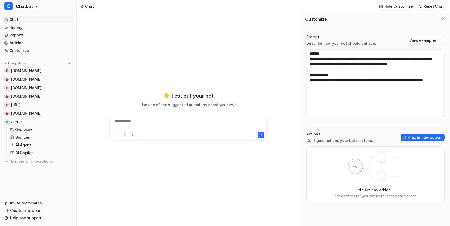
click at [440, 20] on button "Close flyout" at bounding box center [442, 19] width 6 height 6
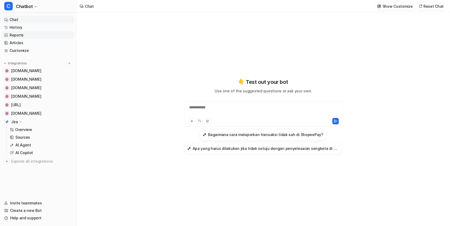
click at [16, 33] on link "Reports" at bounding box center [38, 34] width 72 height 7
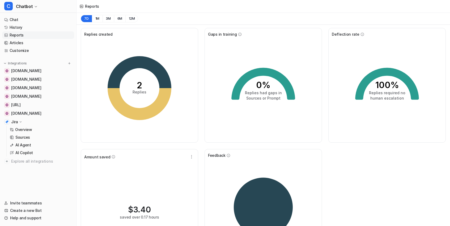
click at [108, 33] on span "Replies created" at bounding box center [98, 34] width 28 height 6
click at [104, 29] on div "Replies created 2 Replies" at bounding box center [139, 85] width 117 height 115
click at [27, 32] on link "Reports" at bounding box center [38, 34] width 72 height 7
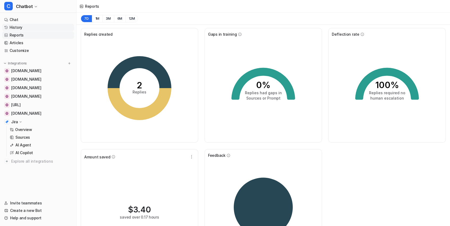
click at [27, 27] on link "History" at bounding box center [38, 27] width 72 height 7
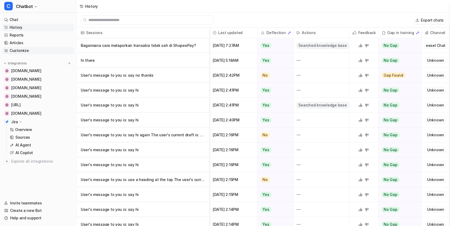
click at [29, 53] on link "Customize" at bounding box center [38, 50] width 72 height 7
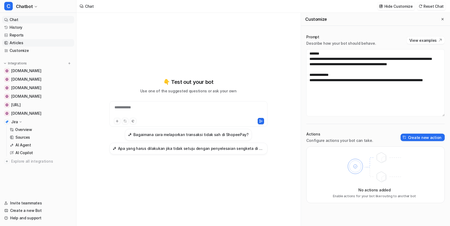
click at [24, 46] on link "Articles" at bounding box center [38, 42] width 72 height 7
click at [26, 51] on link "Customize" at bounding box center [38, 50] width 72 height 7
click at [25, 29] on link "History" at bounding box center [38, 27] width 72 height 7
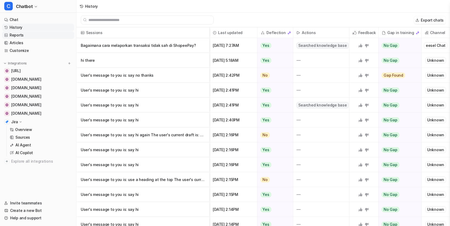
click at [16, 33] on link "Reports" at bounding box center [38, 34] width 72 height 7
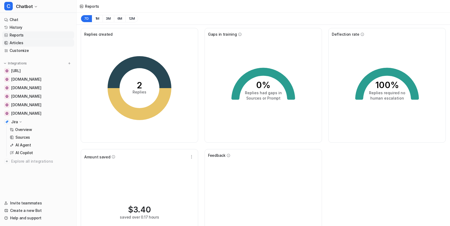
click at [23, 42] on link "Articles" at bounding box center [38, 42] width 72 height 7
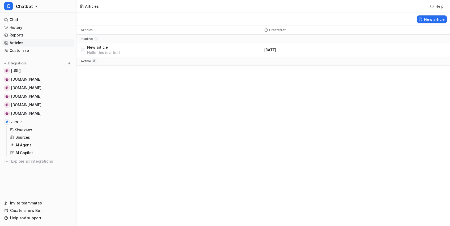
click at [155, 46] on div "New article Hello this is a test" at bounding box center [174, 50] width 175 height 11
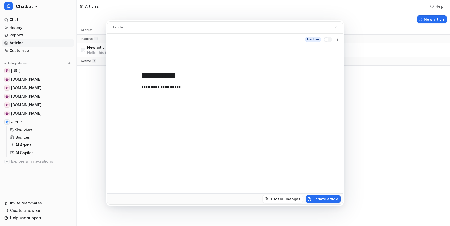
click at [362, 27] on div "**********" at bounding box center [225, 113] width 450 height 226
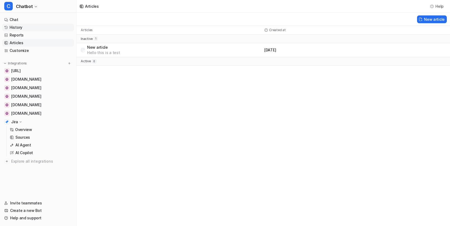
click at [38, 26] on link "History" at bounding box center [38, 27] width 72 height 7
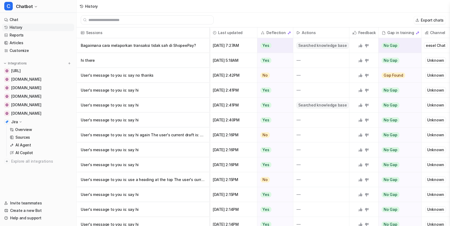
click at [130, 41] on p "Bagaimana cara melaporkan transaksi tidak sah di ShopeePay?" at bounding box center [143, 45] width 124 height 15
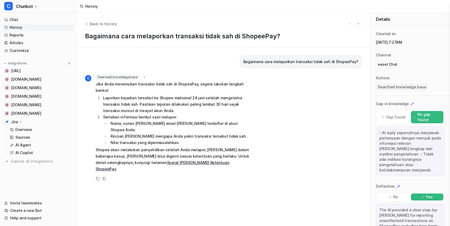
click at [16, 27] on link "History" at bounding box center [38, 27] width 72 height 7
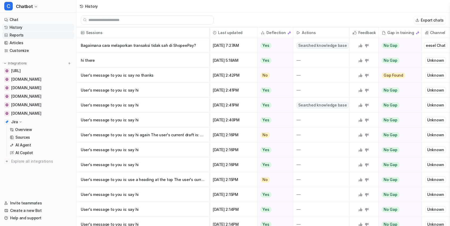
click at [32, 37] on link "Reports" at bounding box center [38, 34] width 72 height 7
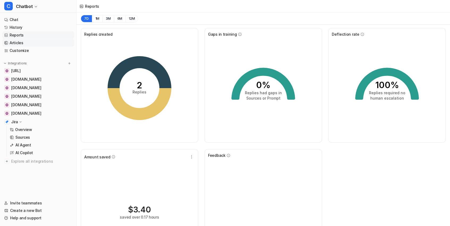
click at [29, 43] on link "Articles" at bounding box center [38, 42] width 72 height 7
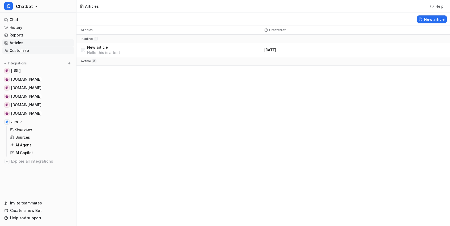
click at [31, 48] on link "Customize" at bounding box center [38, 50] width 72 height 7
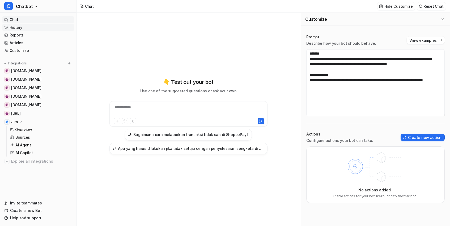
click at [30, 28] on link "History" at bounding box center [38, 27] width 72 height 7
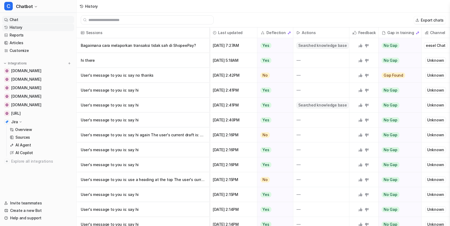
click at [21, 21] on link "Chat" at bounding box center [38, 19] width 72 height 7
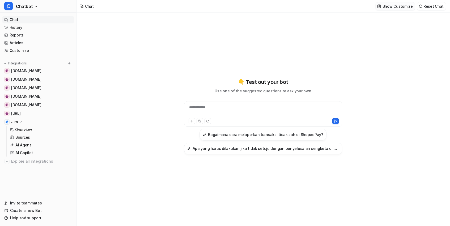
click at [406, 5] on p "Show Customize" at bounding box center [398, 6] width 30 height 6
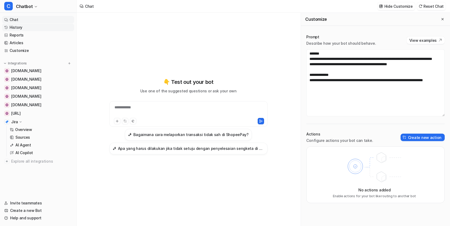
click at [23, 29] on link "History" at bounding box center [38, 27] width 72 height 7
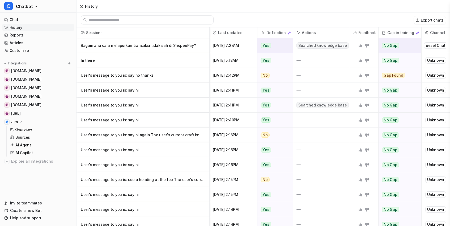
click at [155, 38] on p "Bagaimana cara melaporkan transaksi tidak sah di ShopeePay?" at bounding box center [143, 45] width 124 height 15
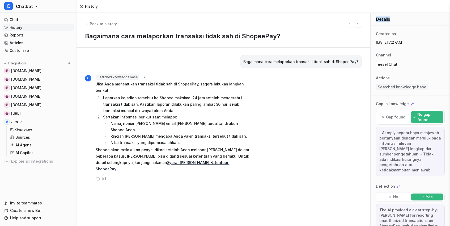
click at [416, 20] on div "Details" at bounding box center [410, 19] width 79 height 13
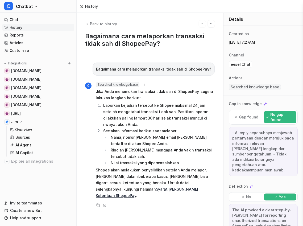
click at [253, 19] on div "Details" at bounding box center [262, 19] width 79 height 13
click at [280, 21] on div "Details" at bounding box center [262, 19] width 79 height 13
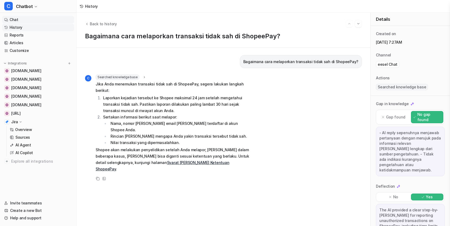
click at [29, 21] on link "Chat" at bounding box center [38, 19] width 72 height 7
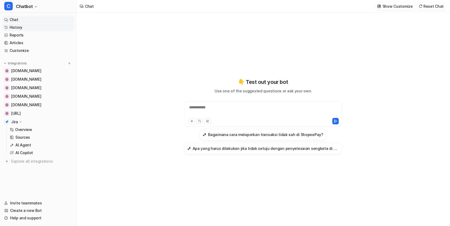
click at [32, 24] on link "History" at bounding box center [38, 27] width 72 height 7
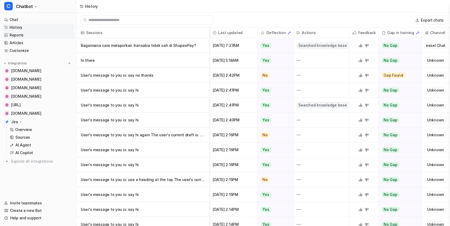
click at [24, 31] on link "Reports" at bounding box center [38, 34] width 72 height 7
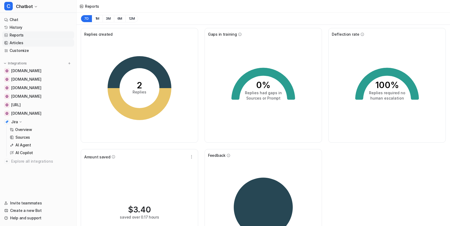
click at [30, 44] on link "Articles" at bounding box center [38, 42] width 72 height 7
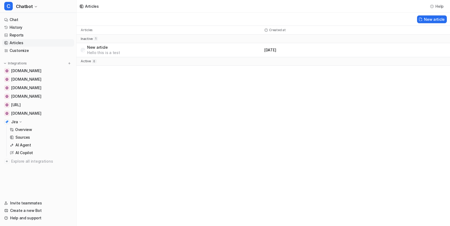
click at [122, 47] on div "New article Hello this is a test" at bounding box center [174, 50] width 175 height 11
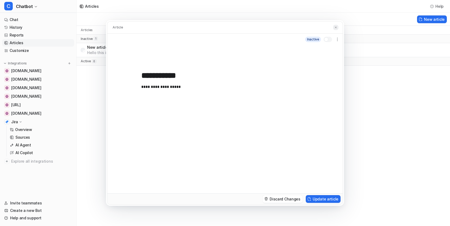
click at [336, 27] on img at bounding box center [335, 27] width 3 height 3
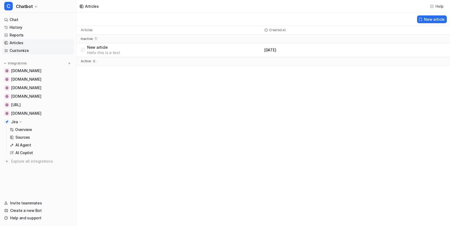
click at [23, 52] on link "Customize" at bounding box center [38, 50] width 72 height 7
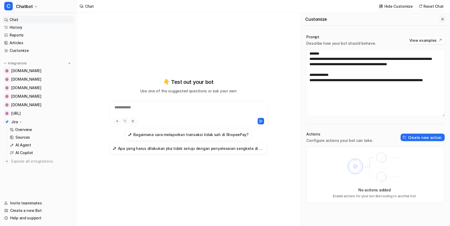
click at [440, 21] on button "Close flyout" at bounding box center [442, 19] width 6 height 6
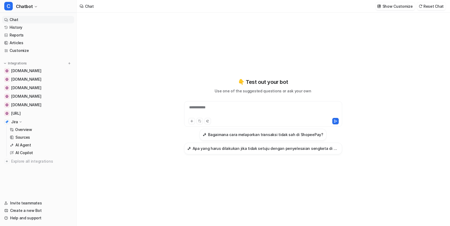
click at [47, 21] on link "Chat" at bounding box center [38, 19] width 72 height 7
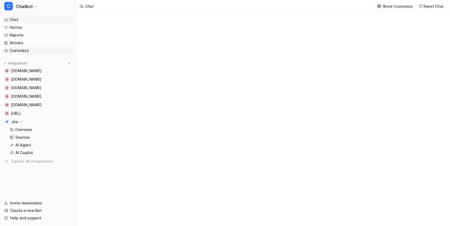
click at [43, 47] on link "Customize" at bounding box center [38, 50] width 72 height 7
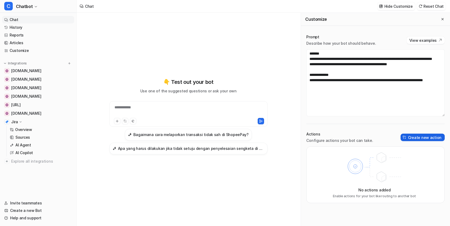
click at [431, 137] on button "Create new action" at bounding box center [423, 136] width 44 height 7
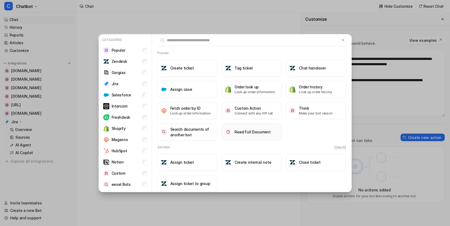
click at [240, 136] on button "Read Full Document" at bounding box center [252, 131] width 60 height 17
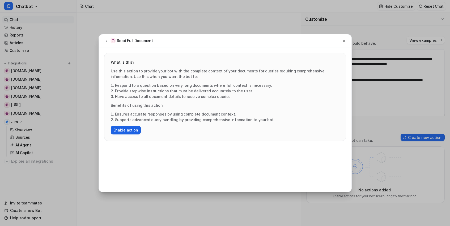
click at [116, 125] on button "Enable action" at bounding box center [126, 129] width 30 height 9
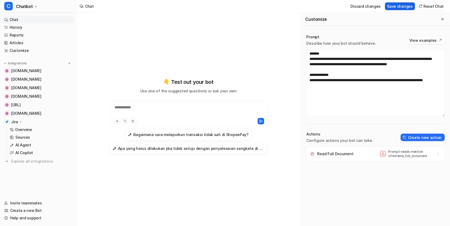
click at [400, 9] on button "Save changes" at bounding box center [400, 6] width 30 height 8
click at [441, 154] on button "button" at bounding box center [437, 153] width 7 height 7
click at [421, 168] on button "Delete" at bounding box center [411, 165] width 57 height 10
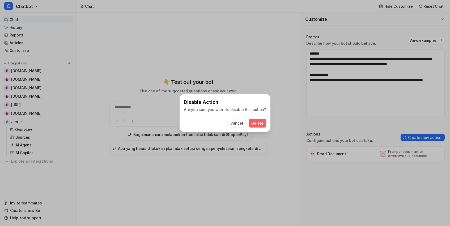
click at [254, 124] on span "Delete" at bounding box center [257, 123] width 12 height 6
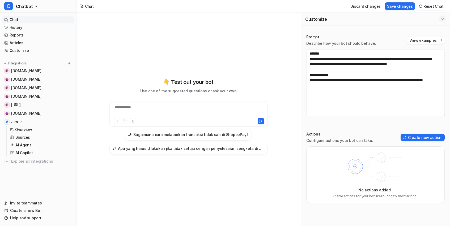
click at [445, 20] on button "Close flyout" at bounding box center [442, 19] width 6 height 6
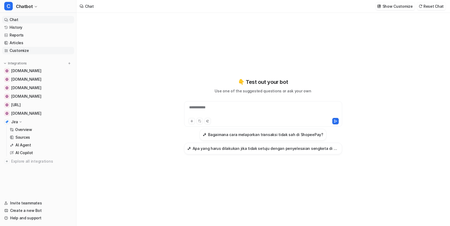
click at [31, 50] on link "Customize" at bounding box center [38, 50] width 72 height 7
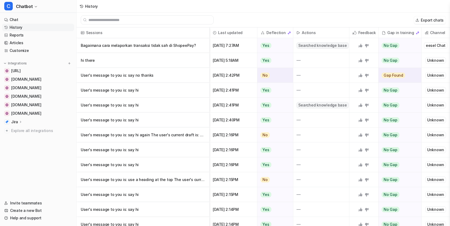
click at [134, 80] on p "User's message to you is: say no thanks" at bounding box center [143, 75] width 124 height 15
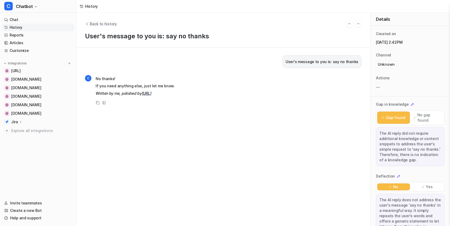
click at [109, 21] on span "Back to history" at bounding box center [103, 24] width 27 height 6
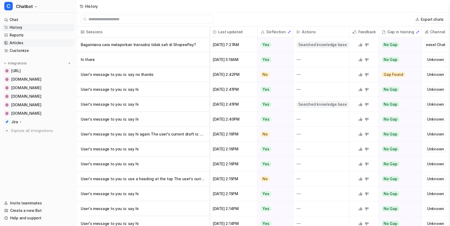
click at [34, 45] on link "Articles" at bounding box center [38, 42] width 72 height 7
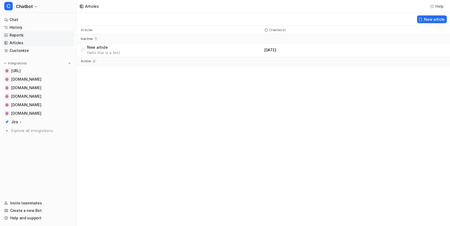
click at [37, 34] on link "Reports" at bounding box center [38, 34] width 72 height 7
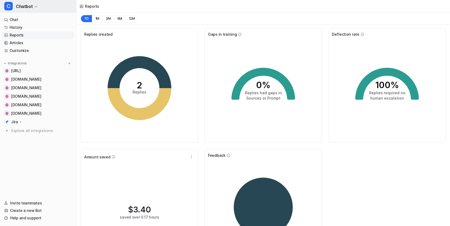
click at [19, 8] on span "Chatbot" at bounding box center [24, 6] width 17 height 7
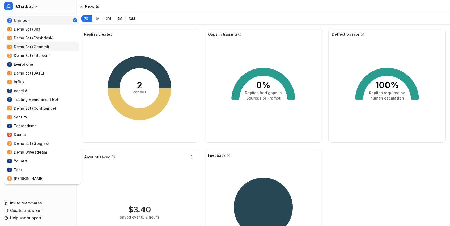
click at [31, 51] on link "D Demo Bot (General)" at bounding box center [42, 46] width 73 height 9
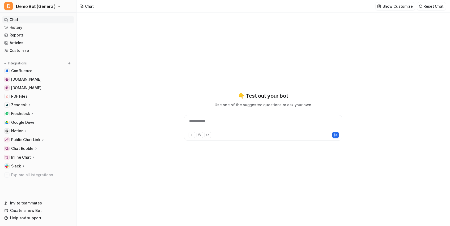
type textarea "**********"
click at [39, 28] on link "History" at bounding box center [38, 27] width 72 height 7
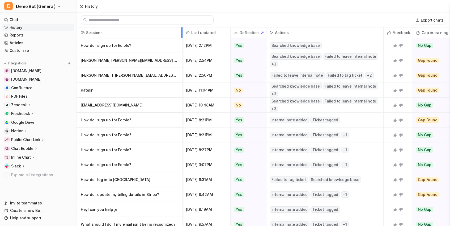
click at [181, 33] on div at bounding box center [181, 32] width 3 height 10
click at [134, 46] on p "How do I sign up for Edrolo?" at bounding box center [130, 45] width 98 height 15
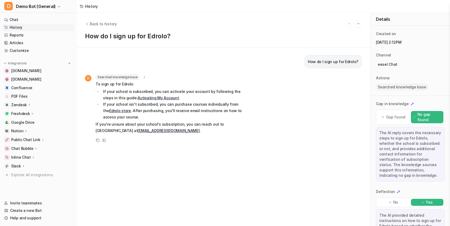
click at [146, 78] on div "Searched knowledge base search_queries : [ "How to sign up for Edrolo" ]" at bounding box center [173, 76] width 155 height 5
click at [141, 78] on div "Searched knowledge base" at bounding box center [121, 76] width 51 height 5
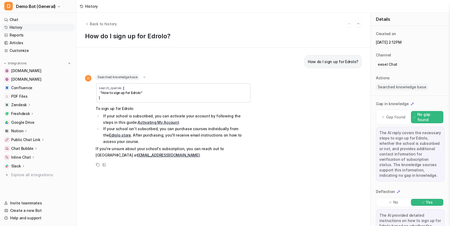
click at [141, 78] on div "Searched knowledge base" at bounding box center [121, 76] width 51 height 5
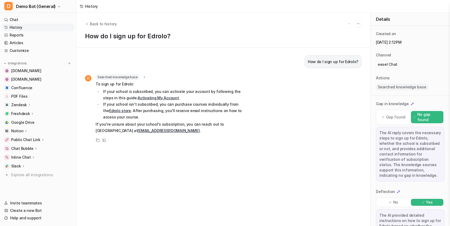
click at [144, 77] on icon at bounding box center [144, 77] width 1 height 2
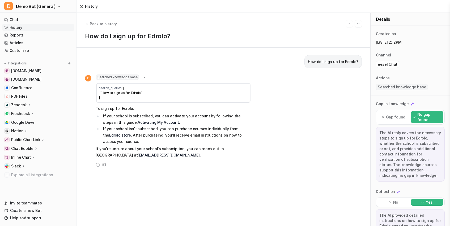
click at [144, 77] on icon at bounding box center [144, 77] width 2 height 1
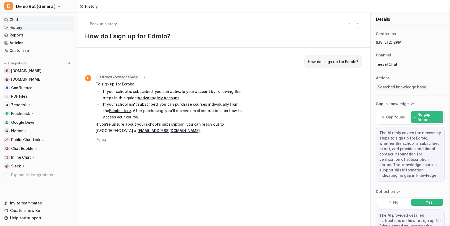
click at [39, 20] on link "Chat" at bounding box center [38, 19] width 72 height 7
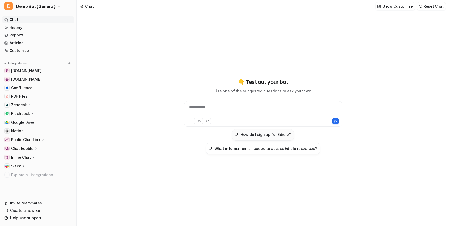
click at [264, 133] on h3 "How do I sign up for Edrolo?" at bounding box center [265, 135] width 50 height 6
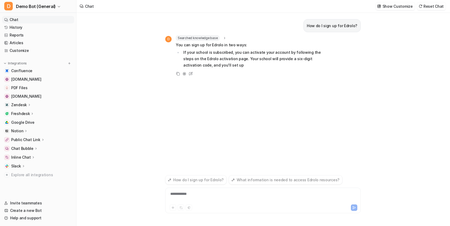
click at [223, 38] on icon at bounding box center [225, 38] width 4 height 4
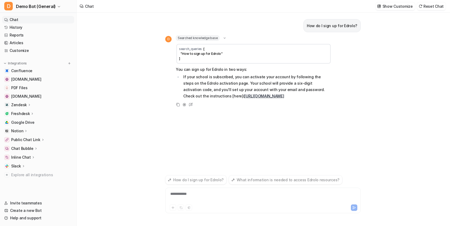
click at [219, 35] on div "Searched knowledge base" at bounding box center [201, 37] width 51 height 5
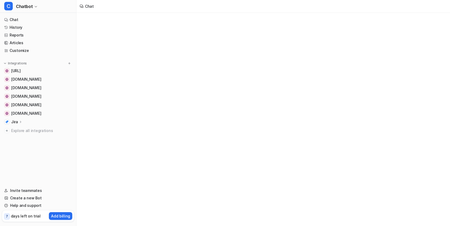
click at [32, 54] on nav "Chat History Reports Articles Customize Integrations [URL] [DOMAIN_NAME] [DOMAI…" at bounding box center [38, 98] width 76 height 168
click at [31, 54] on link "Customize" at bounding box center [38, 50] width 72 height 7
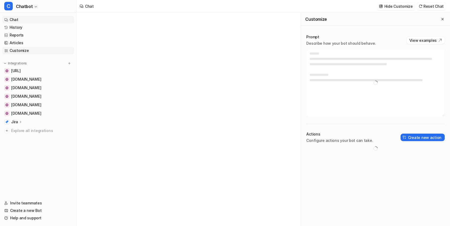
type textarea "**********"
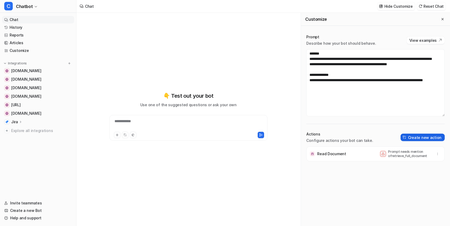
click at [431, 135] on button "Create new action" at bounding box center [423, 136] width 44 height 7
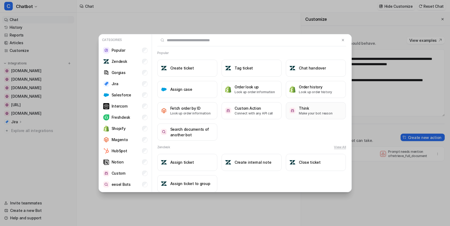
click at [295, 113] on button "Think Make your bot reason" at bounding box center [316, 110] width 60 height 17
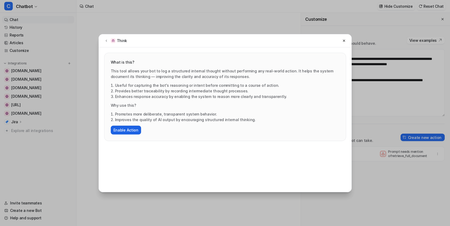
click at [119, 128] on button "Enable Action" at bounding box center [126, 129] width 30 height 9
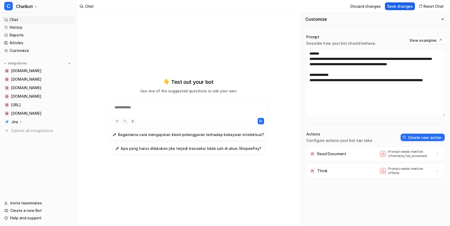
click at [410, 5] on button "Save changes" at bounding box center [400, 6] width 30 height 8
click at [440, 152] on button "button" at bounding box center [437, 153] width 7 height 7
click at [421, 162] on button "Delete" at bounding box center [411, 165] width 57 height 10
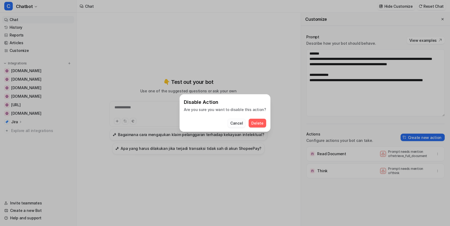
click at [229, 123] on button "Cancel" at bounding box center [237, 123] width 18 height 9
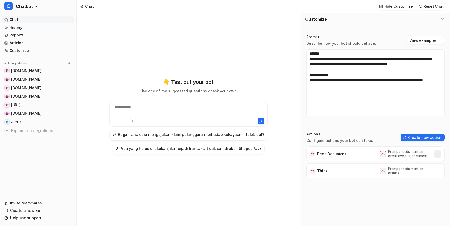
click at [440, 153] on button "button" at bounding box center [437, 153] width 7 height 7
click at [418, 163] on button "Delete" at bounding box center [411, 165] width 57 height 10
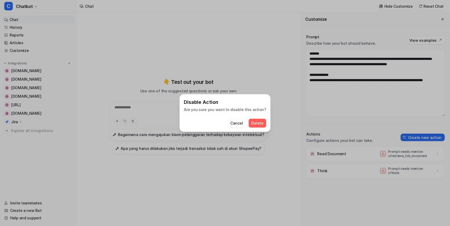
click at [236, 120] on button "Cancel" at bounding box center [237, 123] width 18 height 9
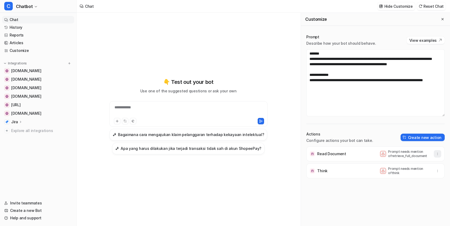
click at [439, 155] on icon "button" at bounding box center [438, 154] width 4 height 4
click at [404, 169] on button "Delete" at bounding box center [411, 165] width 57 height 10
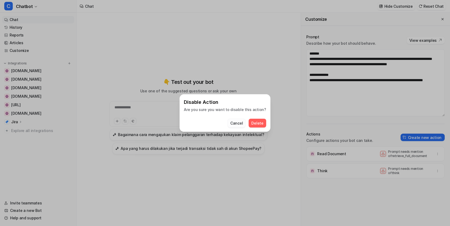
click at [232, 126] on button "Cancel" at bounding box center [237, 123] width 18 height 9
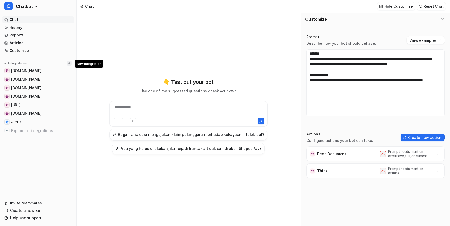
click at [69, 61] on button at bounding box center [69, 63] width 5 height 5
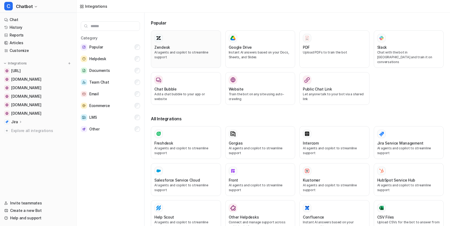
click at [186, 49] on div "Zendesk" at bounding box center [185, 47] width 63 height 6
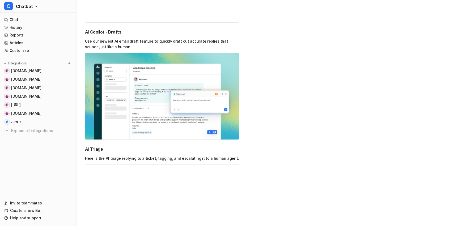
scroll to position [501, 0]
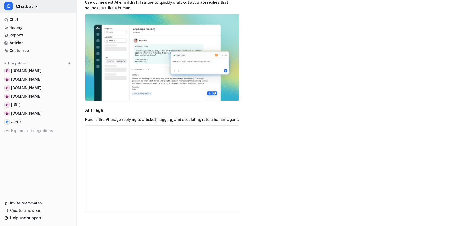
click at [27, 10] on button "C Chatbot" at bounding box center [38, 6] width 76 height 13
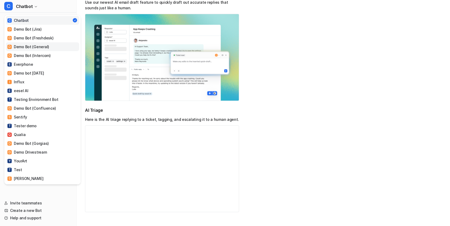
click at [42, 46] on div "D Demo Bot (General)" at bounding box center [28, 47] width 42 height 6
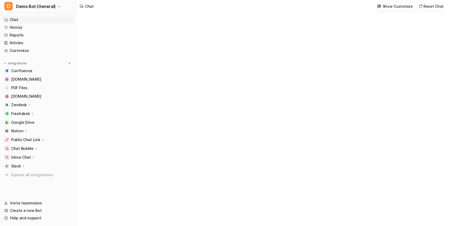
click at [24, 104] on p "Zendesk" at bounding box center [19, 104] width 16 height 5
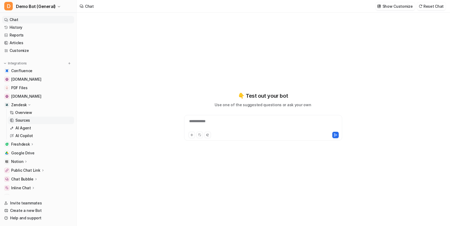
type textarea "**********"
click at [20, 114] on p "Overview" at bounding box center [23, 112] width 17 height 5
click at [30, 122] on link "Sources" at bounding box center [41, 119] width 66 height 7
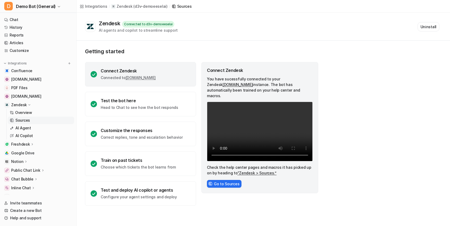
click at [21, 119] on p "Sources" at bounding box center [22, 119] width 15 height 5
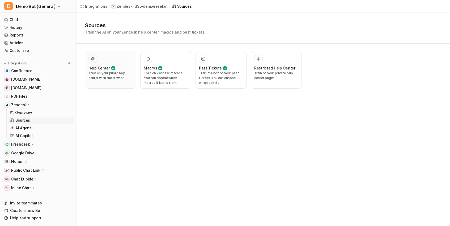
click at [110, 83] on div "Help Center Train on your public help center with the crawler" at bounding box center [110, 69] width 44 height 31
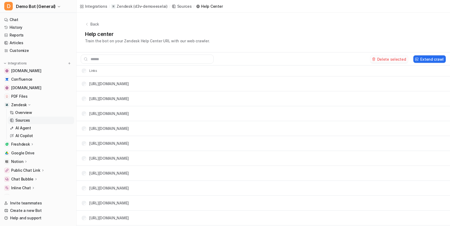
click at [386, 60] on button "Delete selected" at bounding box center [389, 58] width 38 height 7
click at [42, 11] on button "D Demo Bot (General)" at bounding box center [38, 6] width 76 height 13
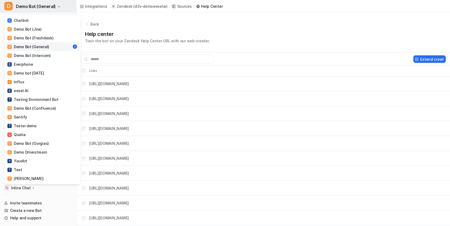
click at [42, 11] on button "D Demo Bot (General)" at bounding box center [38, 6] width 76 height 13
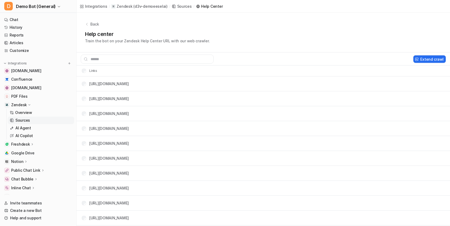
click at [197, 30] on h1 "Help center" at bounding box center [147, 34] width 125 height 8
